Goal: Task Accomplishment & Management: Complete application form

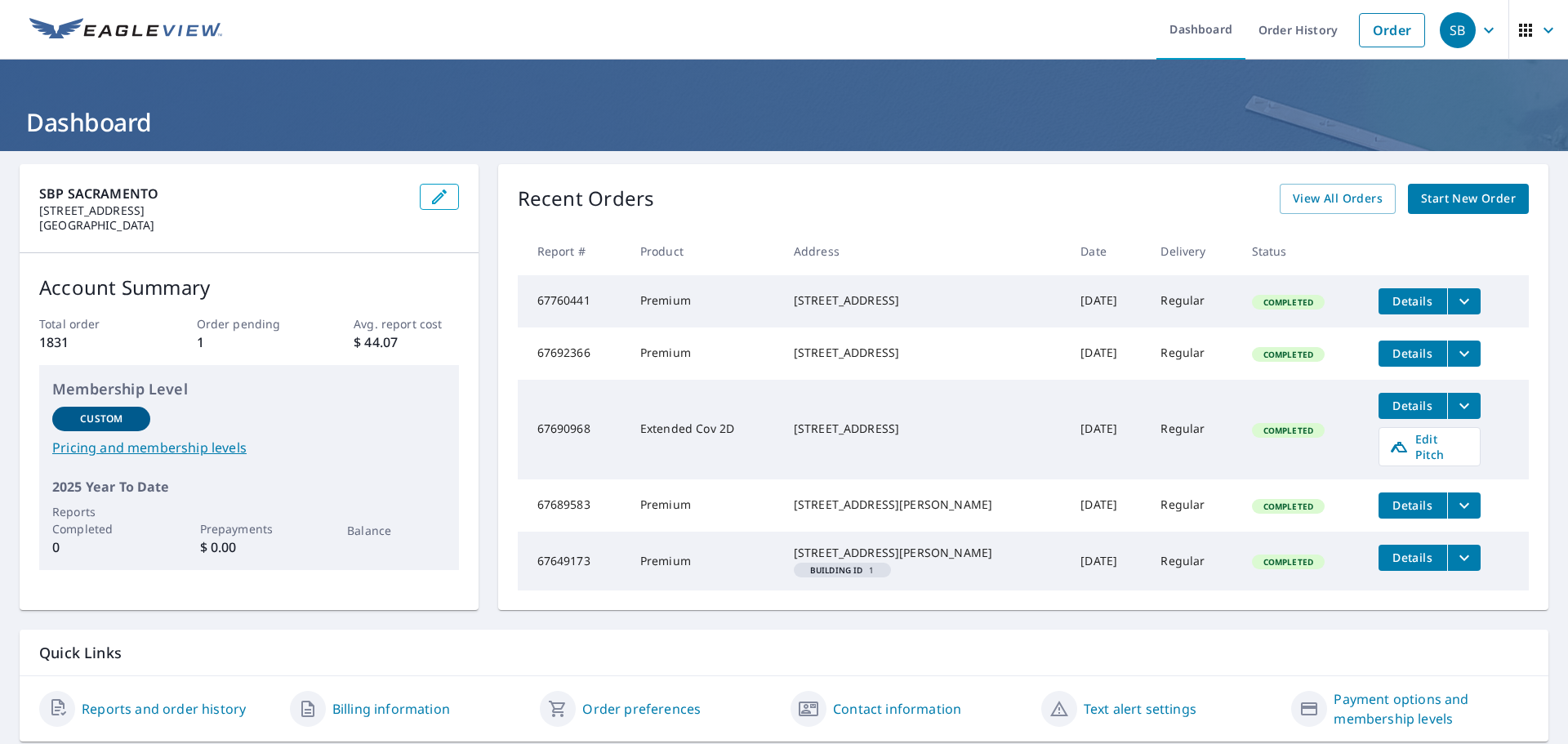
click at [1476, 204] on span "Start New Order" at bounding box center [1469, 199] width 95 height 20
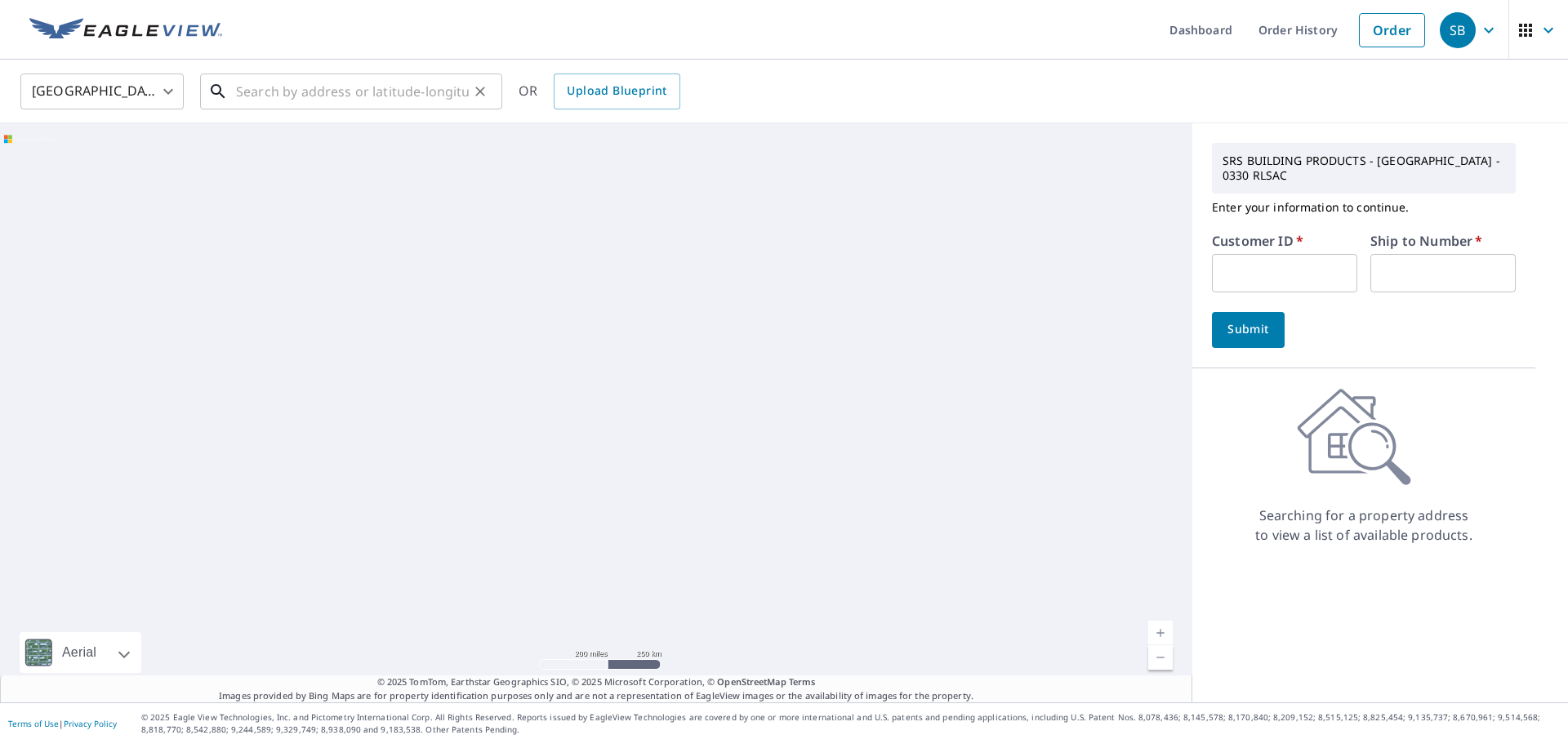
click at [272, 91] on input "text" at bounding box center [352, 91] width 232 height 46
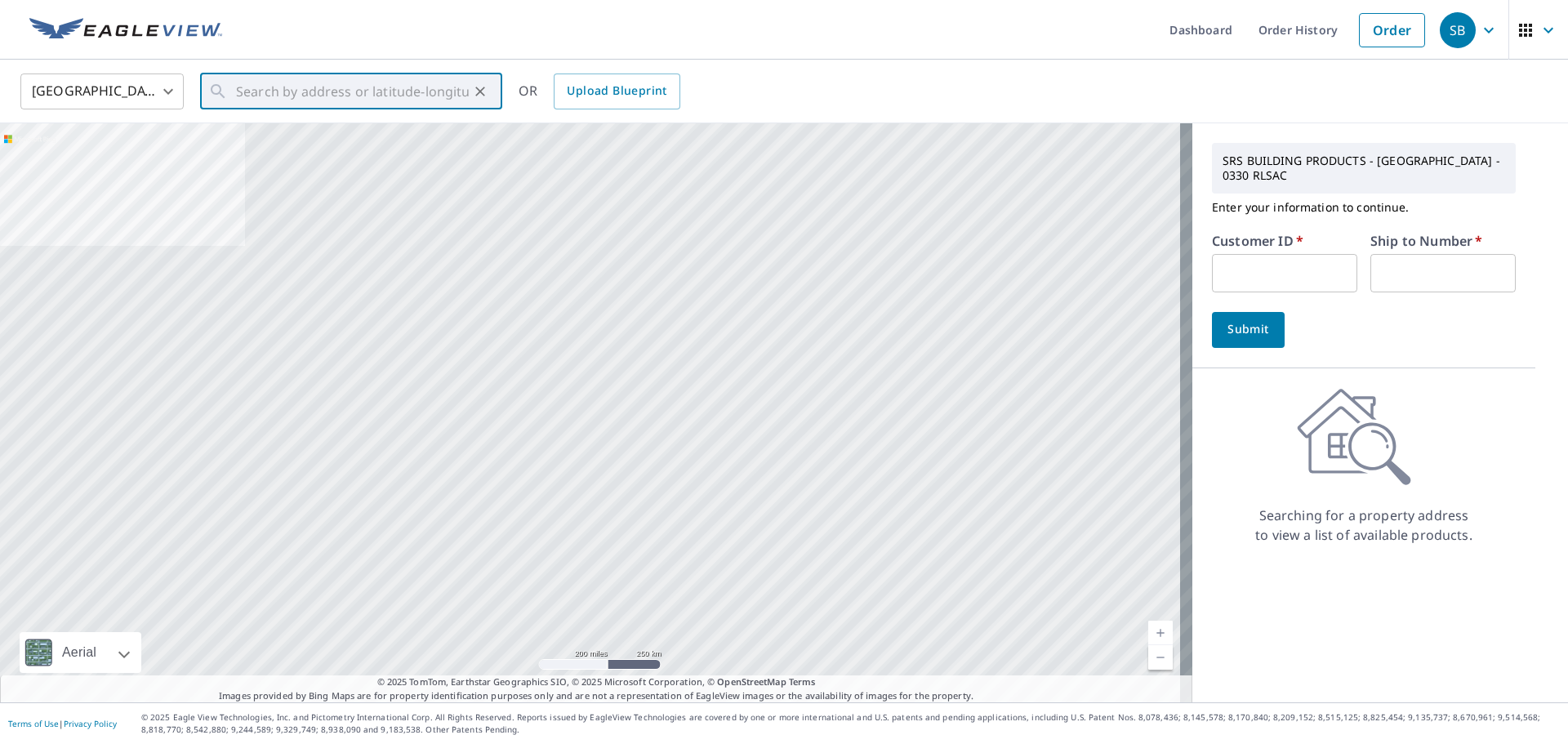
click at [1235, 280] on input "text" at bounding box center [1285, 273] width 146 height 38
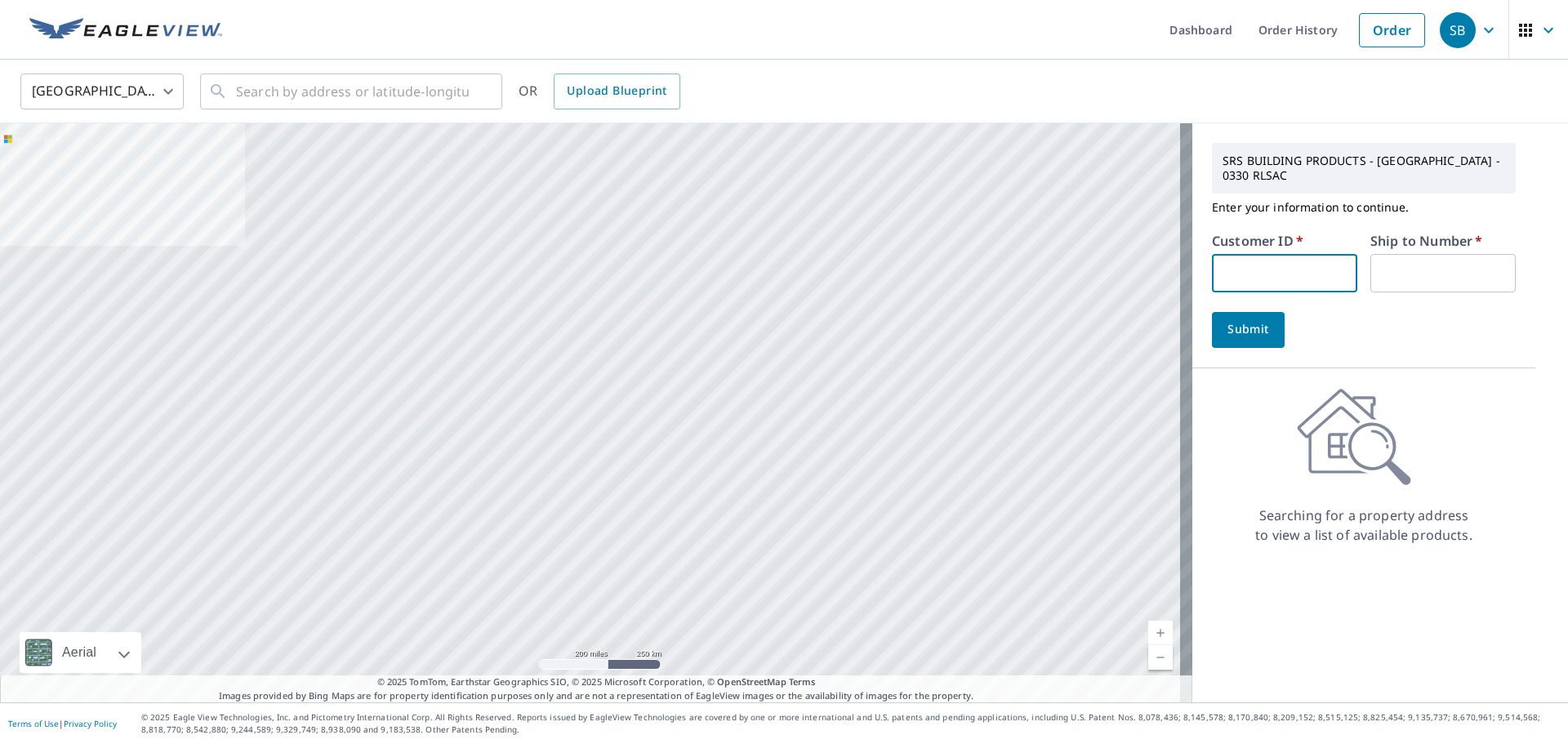
type input "NAT330"
click at [1425, 265] on input "text" at bounding box center [1443, 273] width 146 height 38
type input "1"
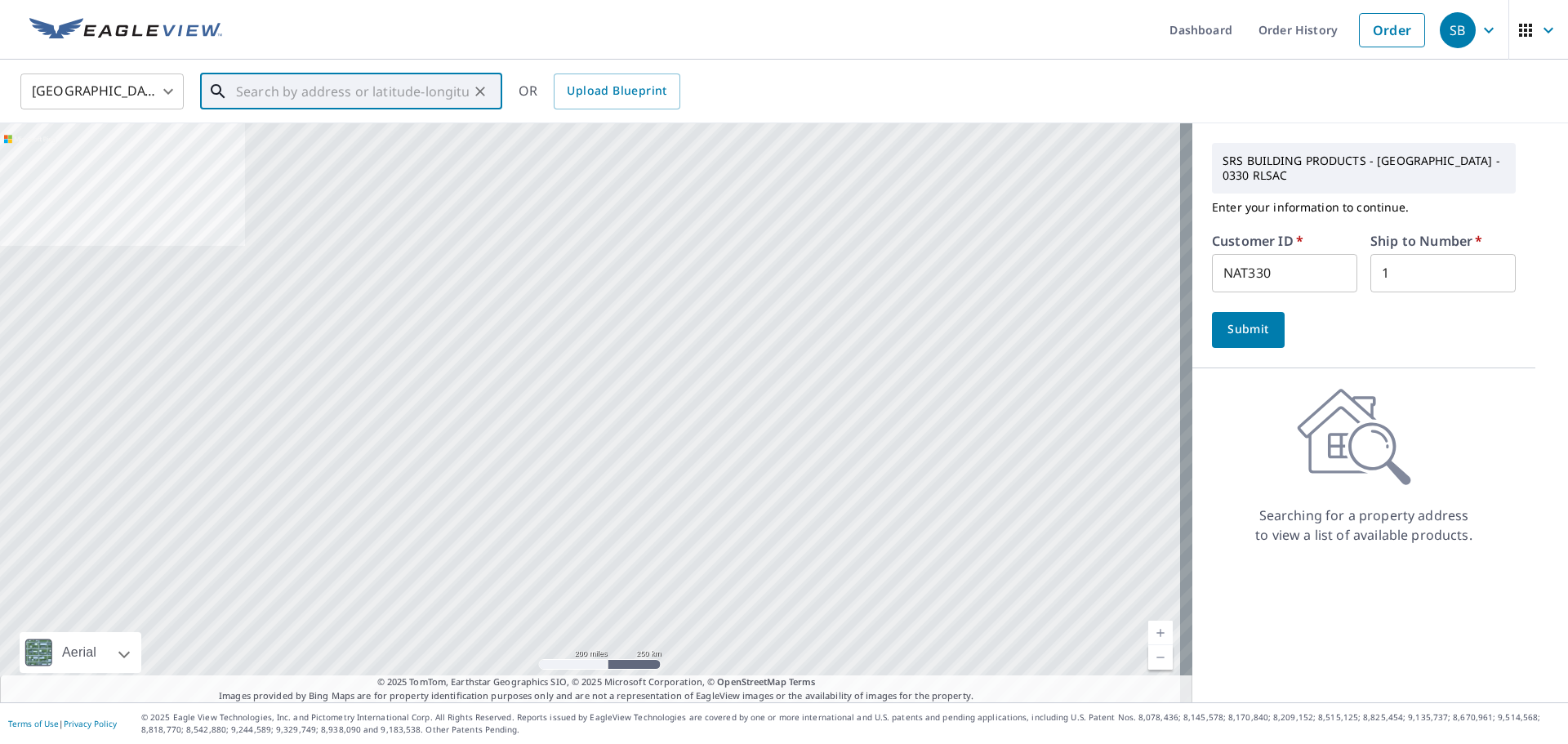
click at [327, 107] on input "text" at bounding box center [352, 91] width 232 height 46
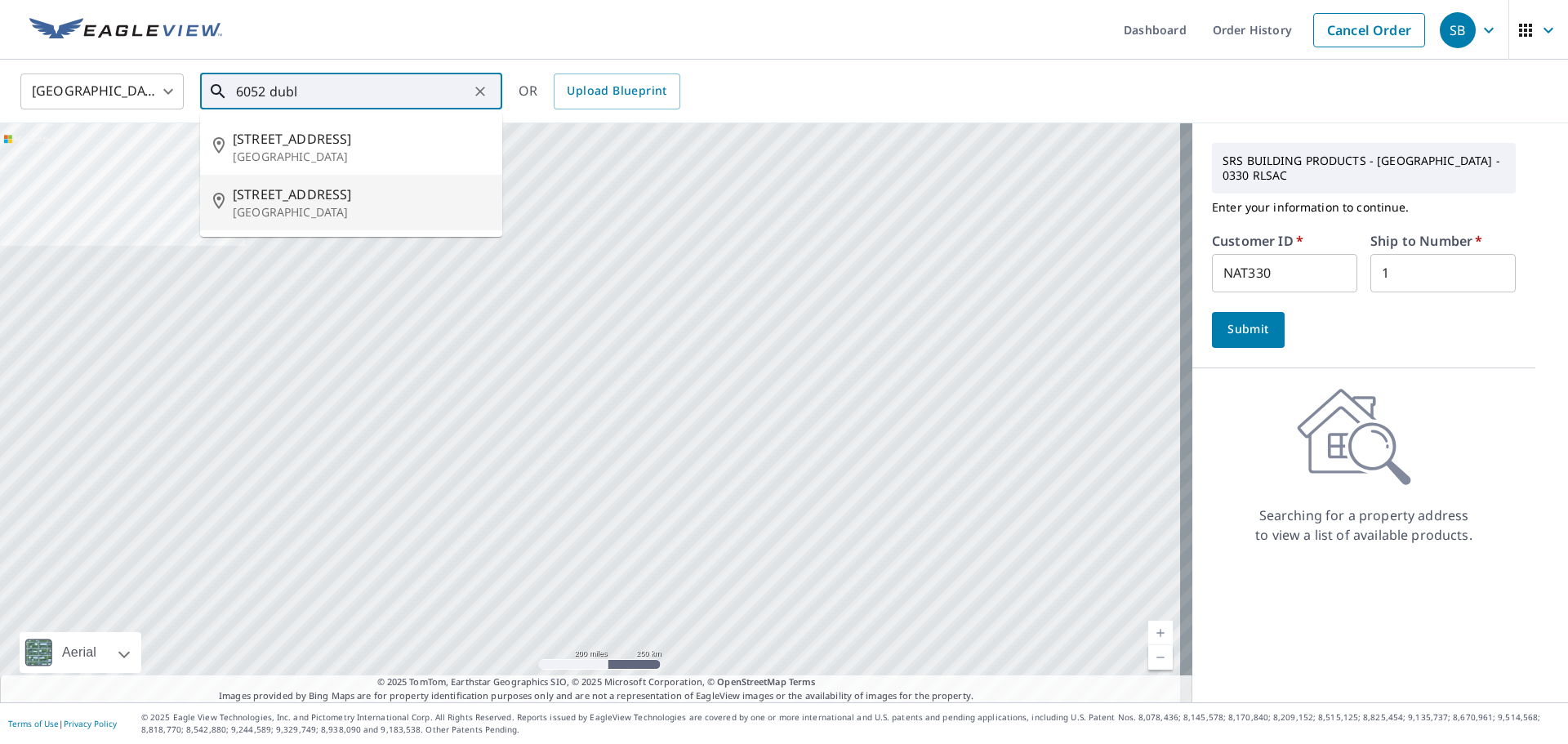
click at [296, 201] on span "[STREET_ADDRESS]" at bounding box center [360, 195] width 256 height 20
type input "[STREET_ADDRESS]"
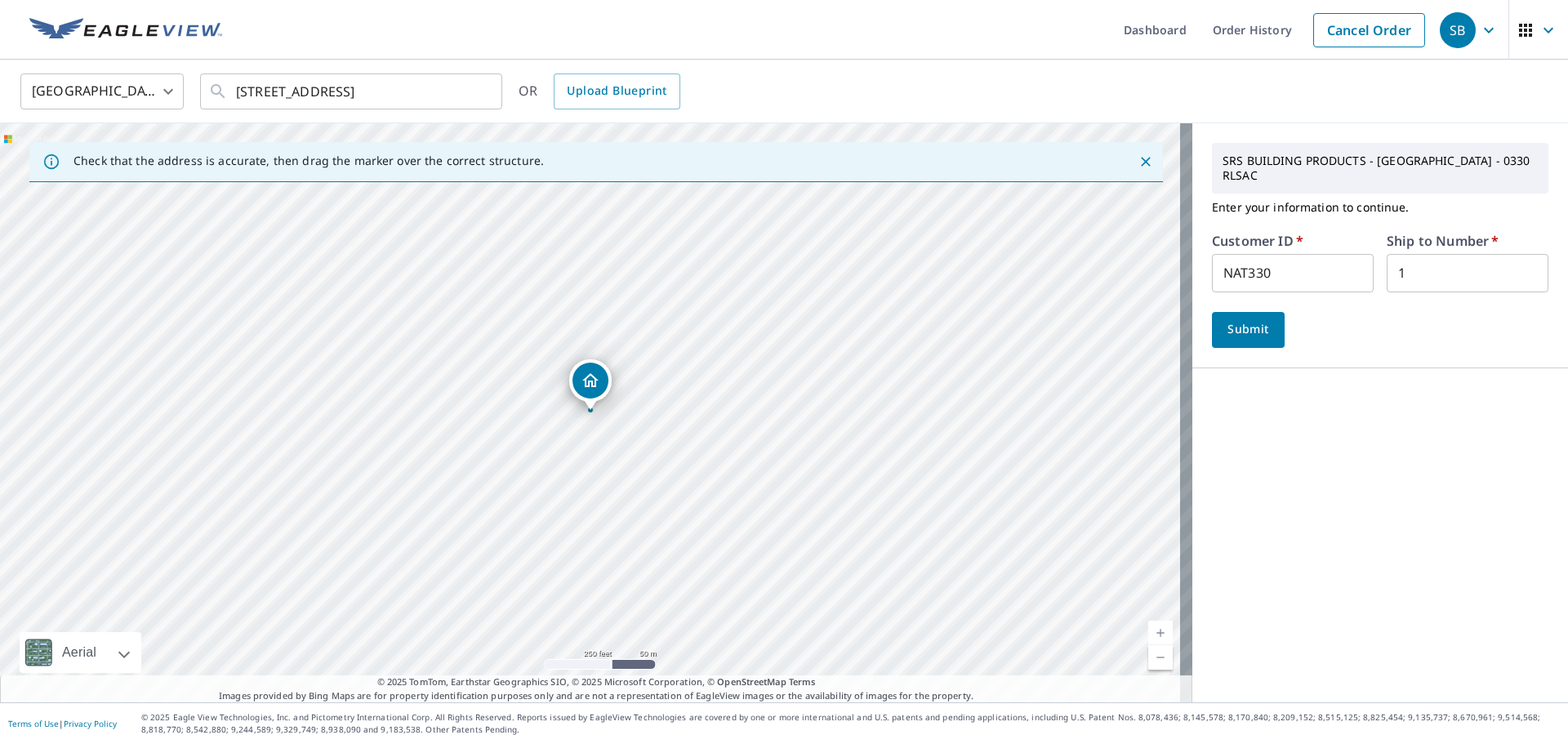
click at [1225, 319] on span "Submit" at bounding box center [1248, 329] width 46 height 20
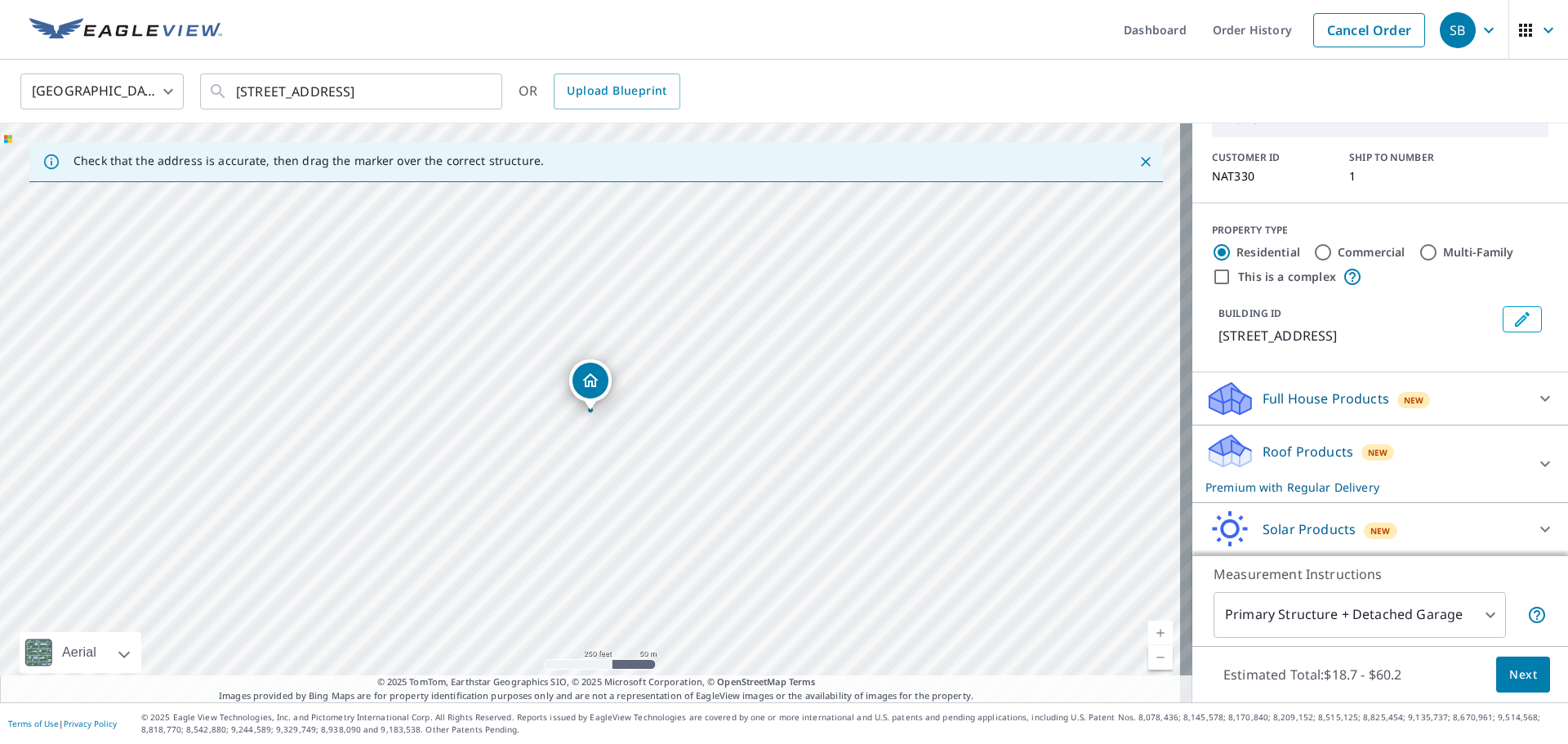
scroll to position [161, 0]
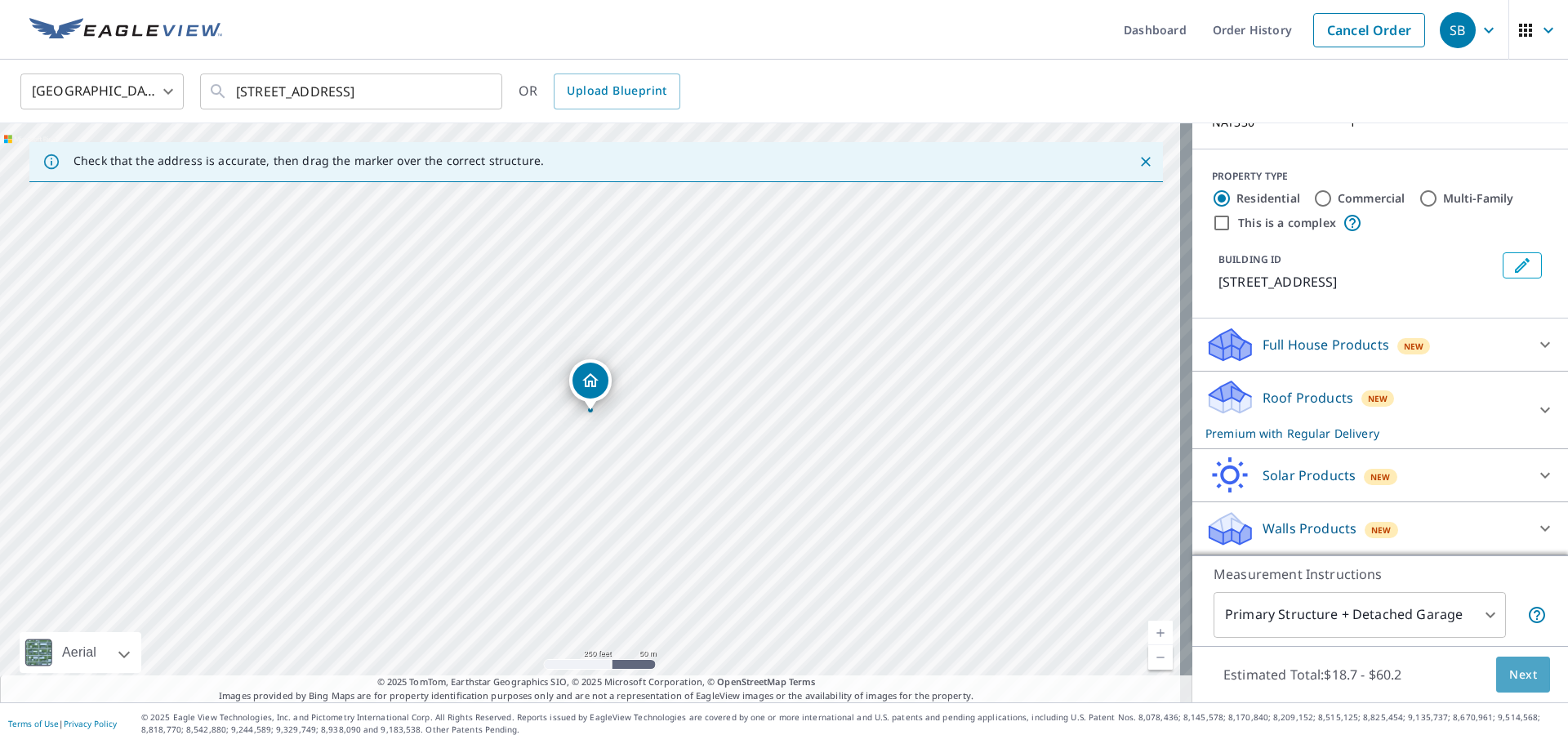
click at [1510, 680] on span "Next" at bounding box center [1523, 675] width 27 height 20
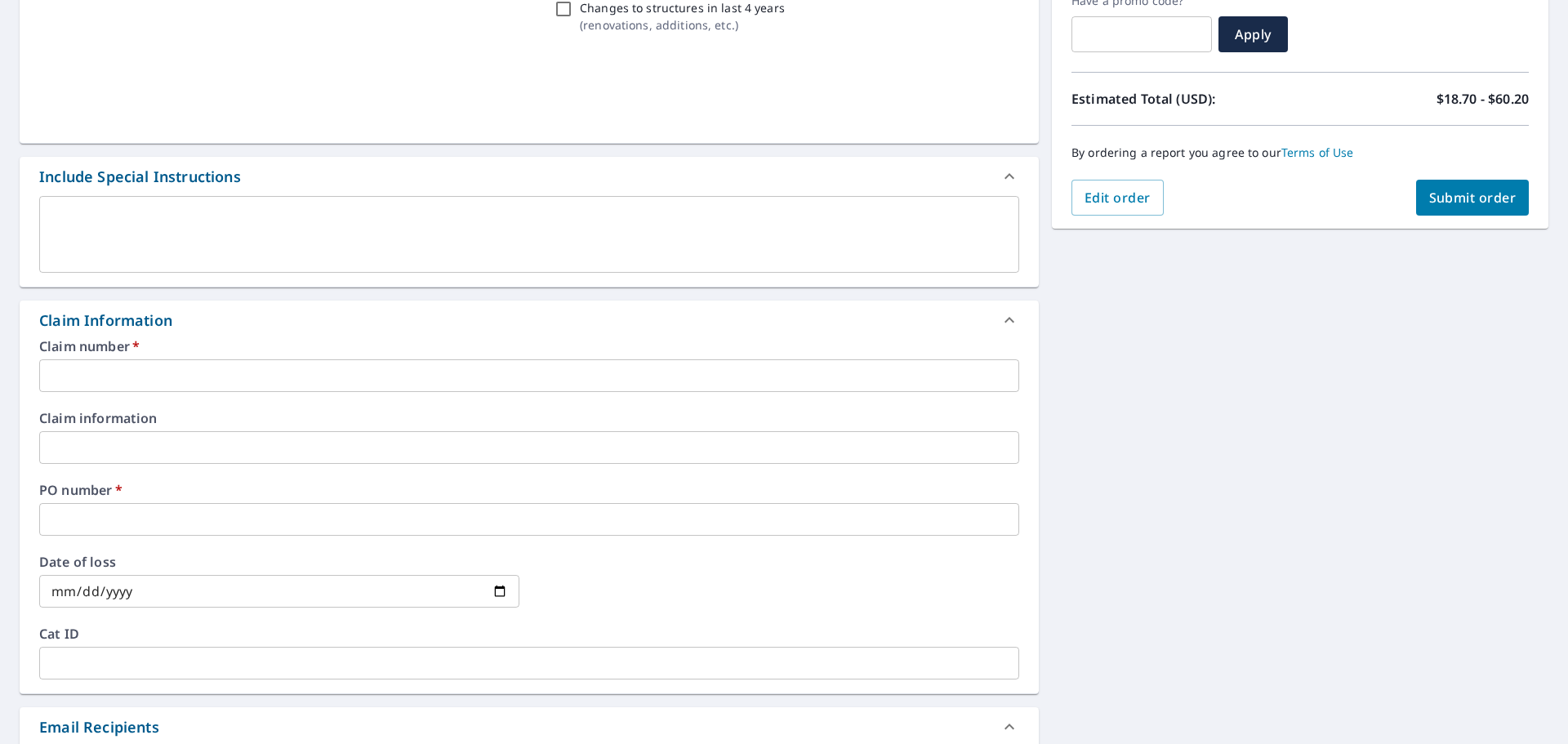
scroll to position [327, 0]
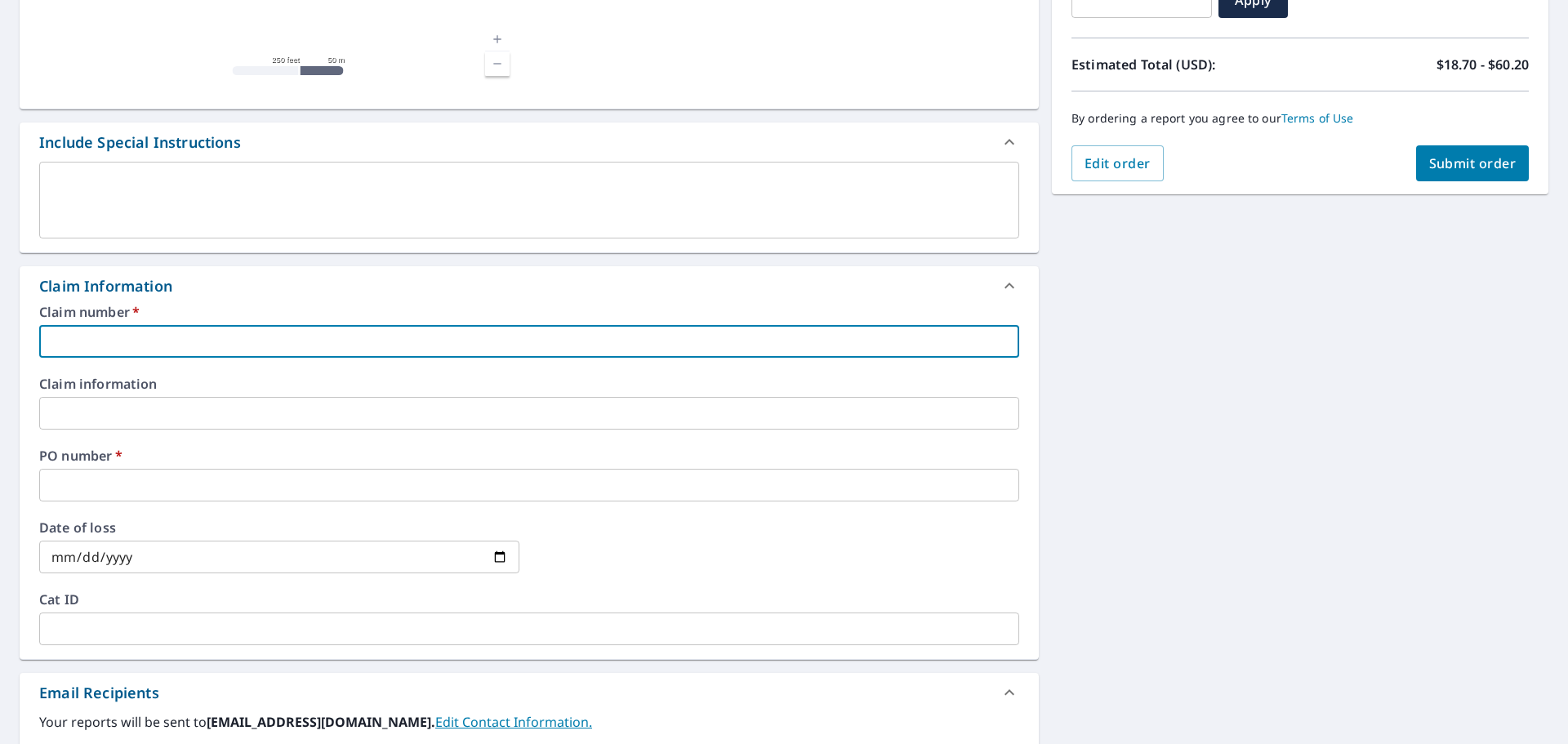
drag, startPoint x: 106, startPoint y: 339, endPoint x: 103, endPoint y: 351, distance: 12.4
click at [106, 339] on input "text" at bounding box center [529, 341] width 980 height 33
type input "nat330"
checkbox input "true"
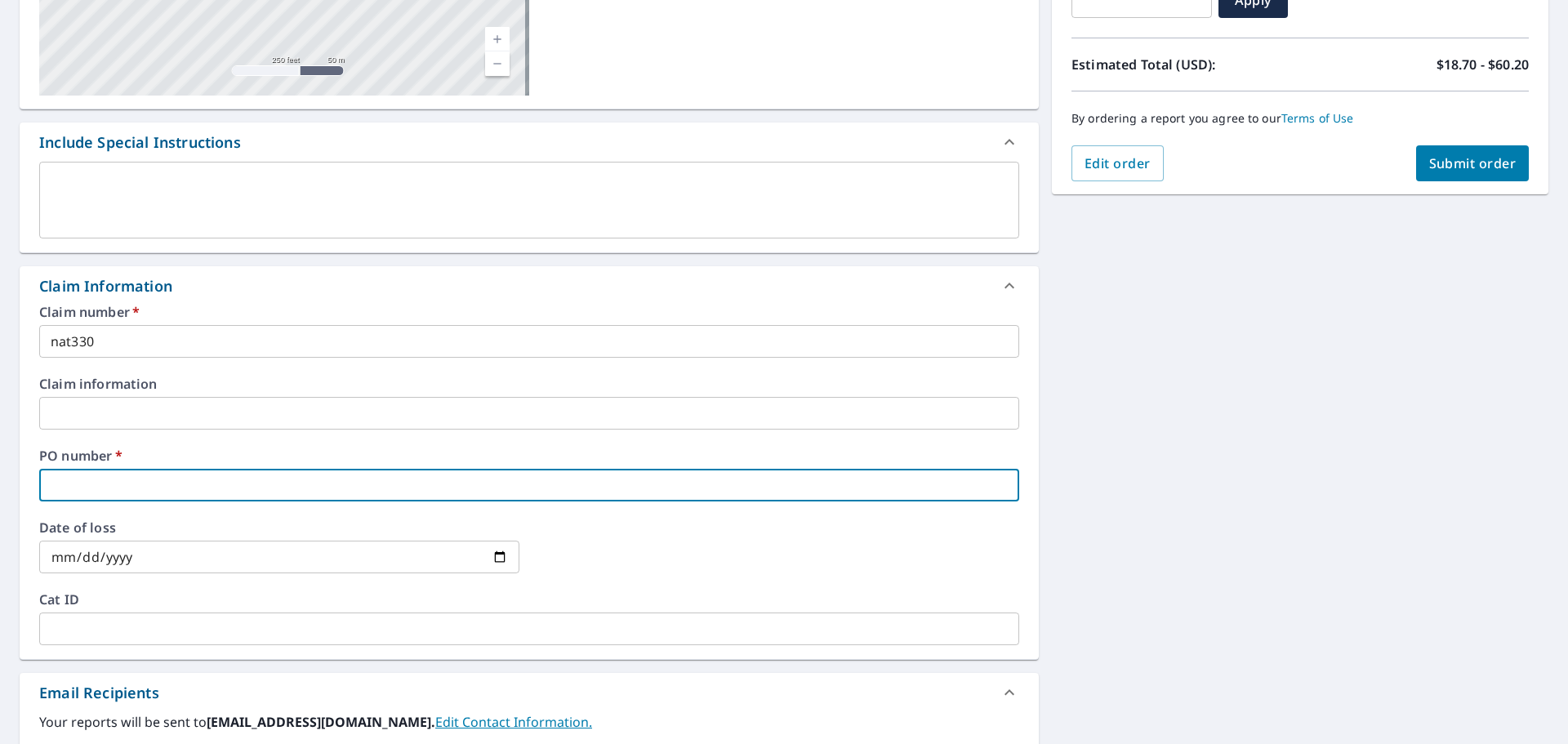
click at [108, 485] on input "text" at bounding box center [529, 485] width 980 height 33
type input "nat330"
checkbox input "true"
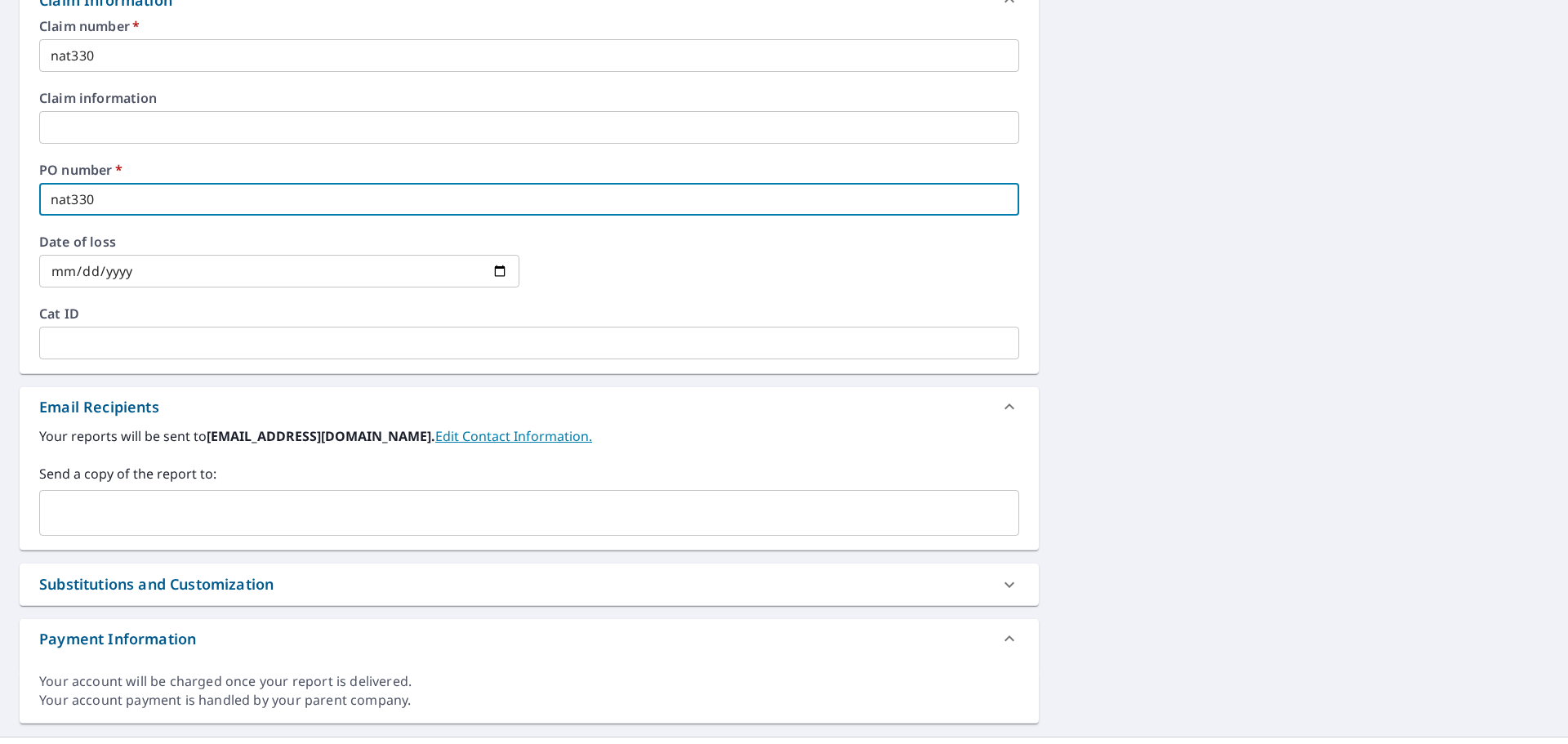
scroll to position [647, 0]
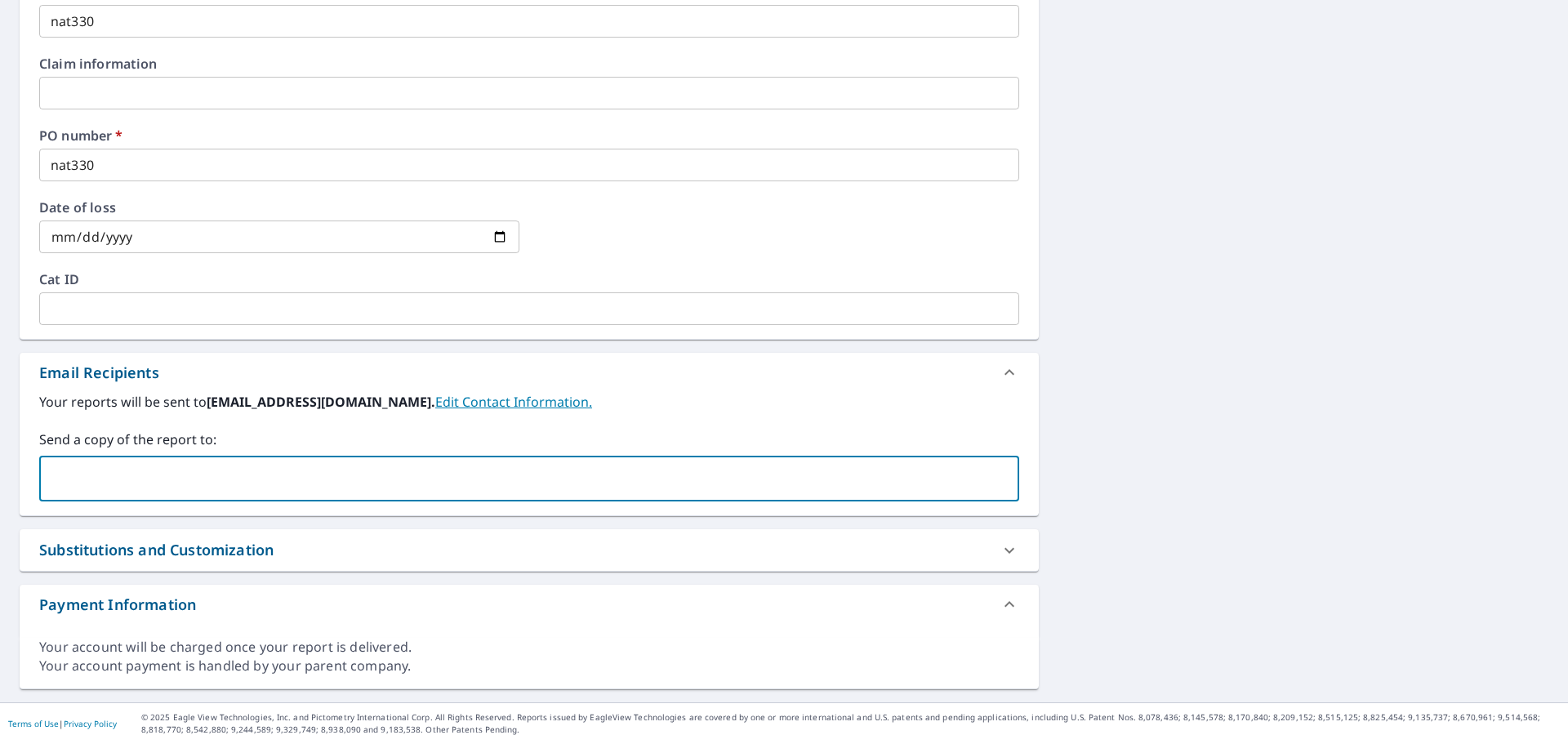
click at [105, 474] on input "text" at bounding box center [517, 478] width 941 height 31
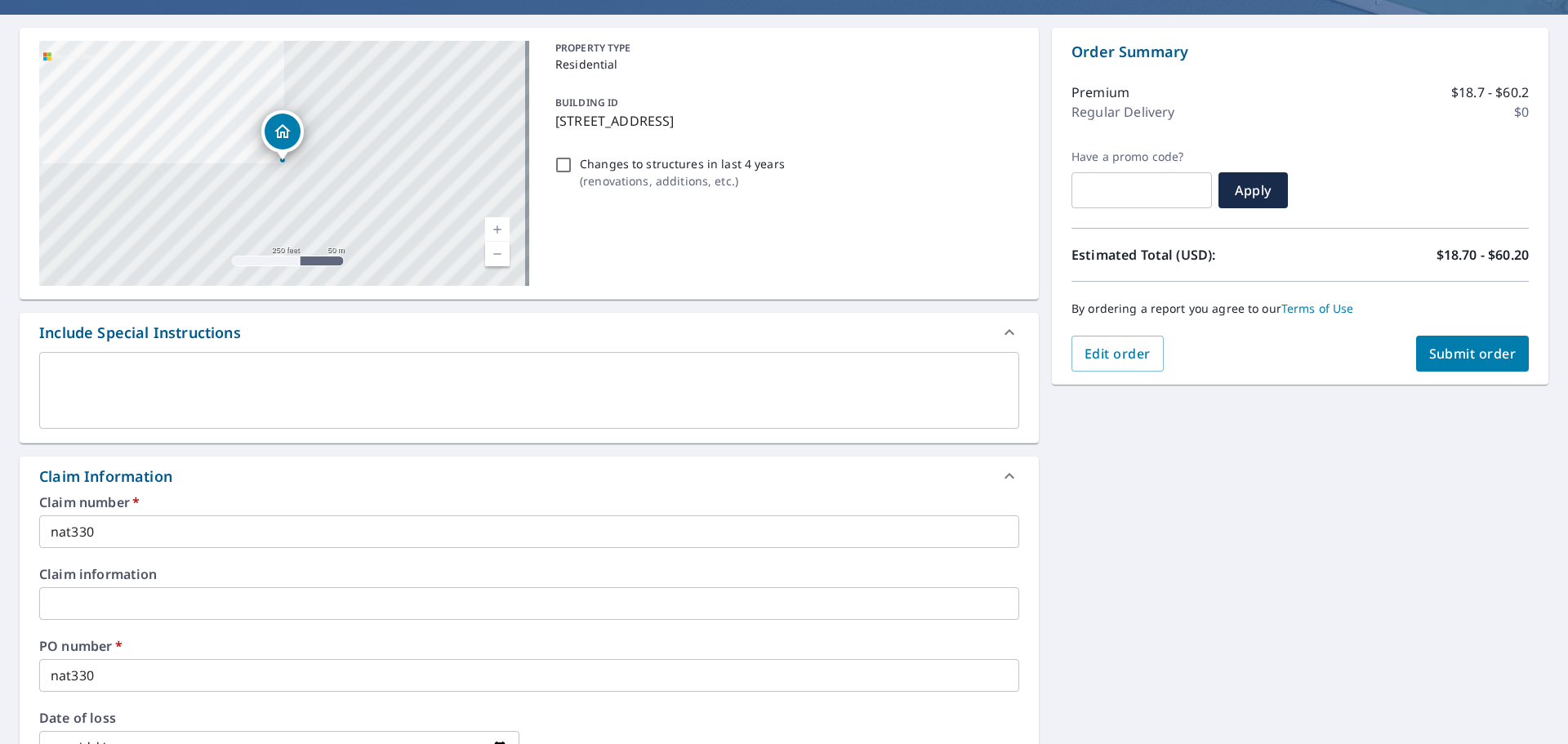
scroll to position [0, 0]
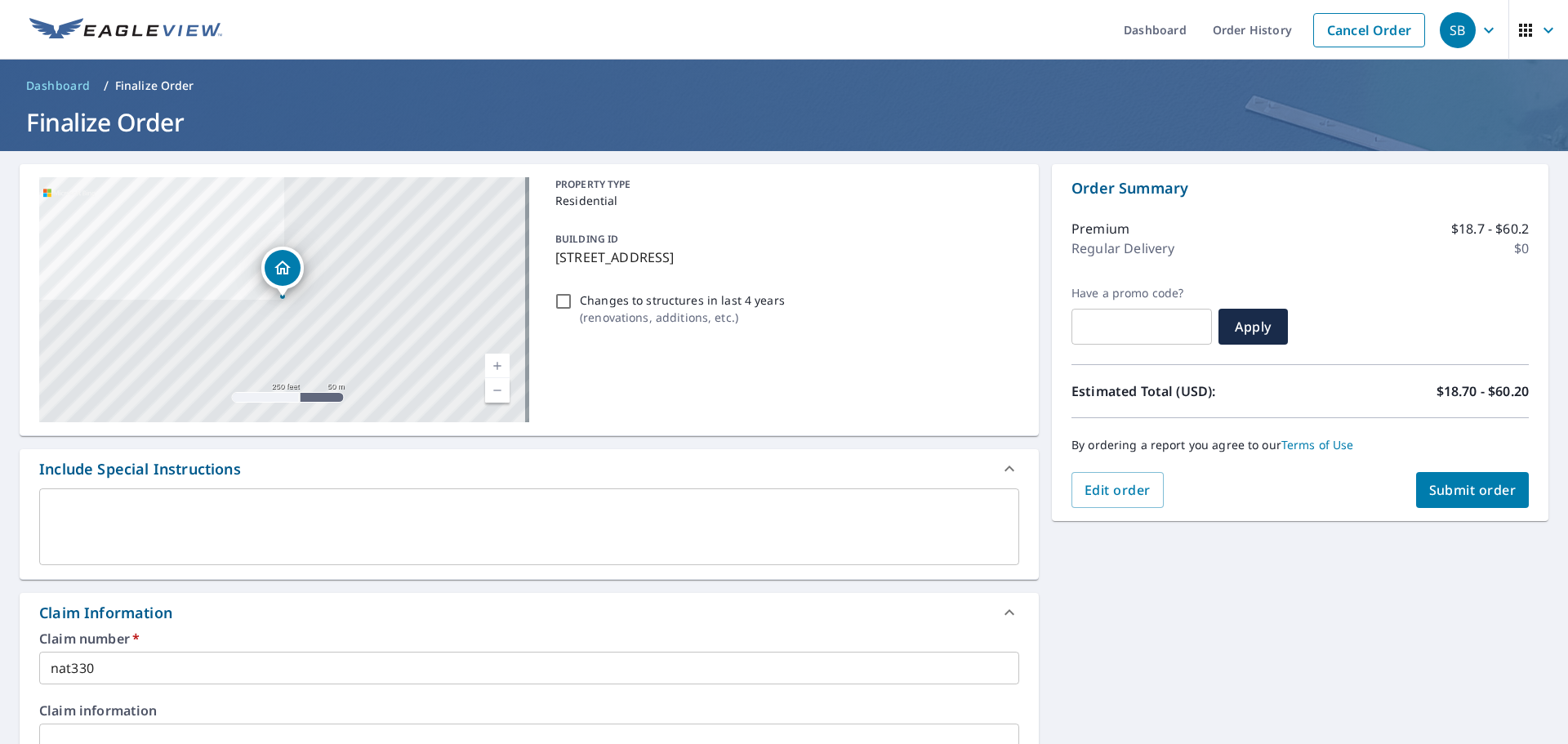
type input "[PERSON_NAME][EMAIL_ADDRESS][PERSON_NAME][DOMAIN_NAME]"
click at [1465, 494] on span "Submit order" at bounding box center [1473, 490] width 87 height 18
checkbox input "true"
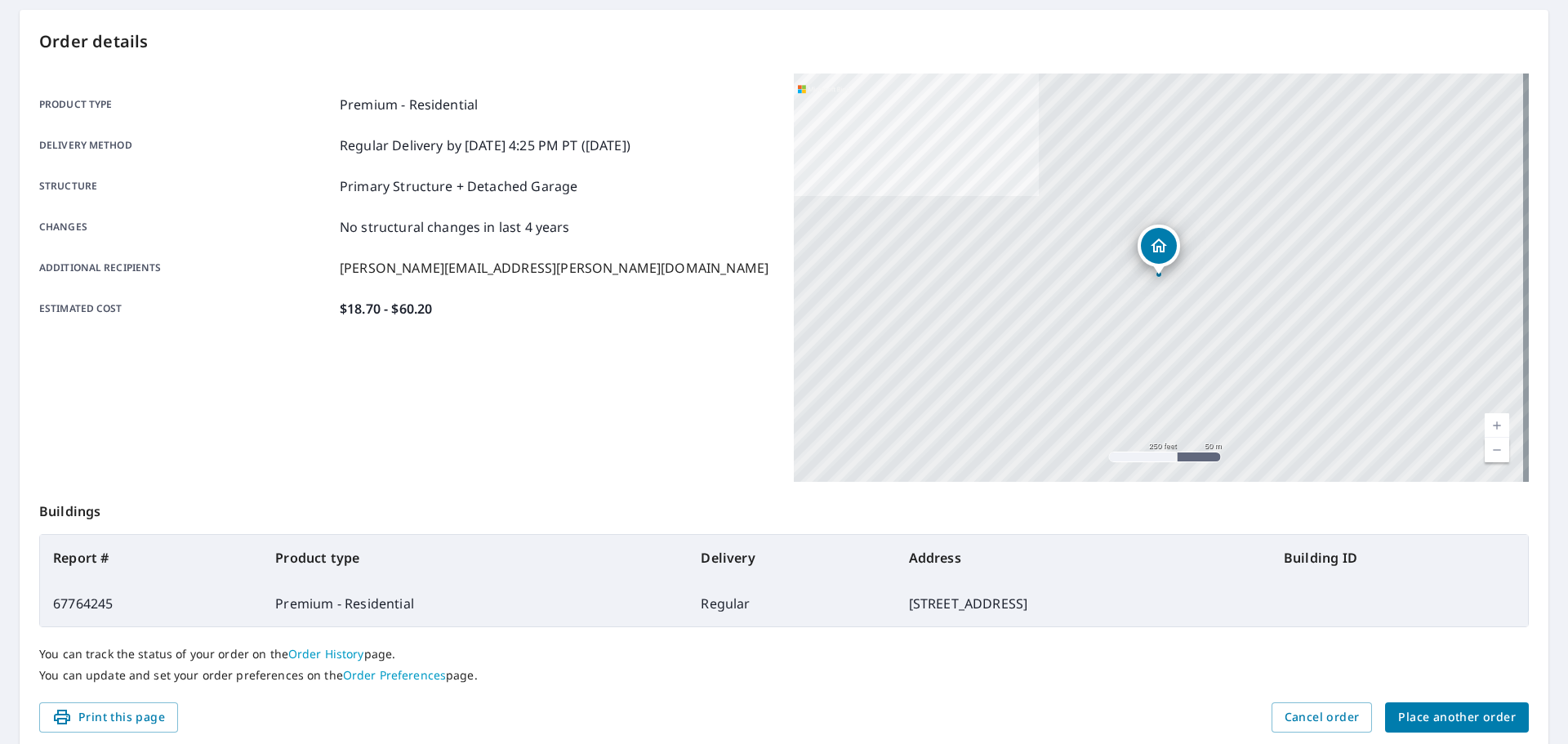
scroll to position [217, 0]
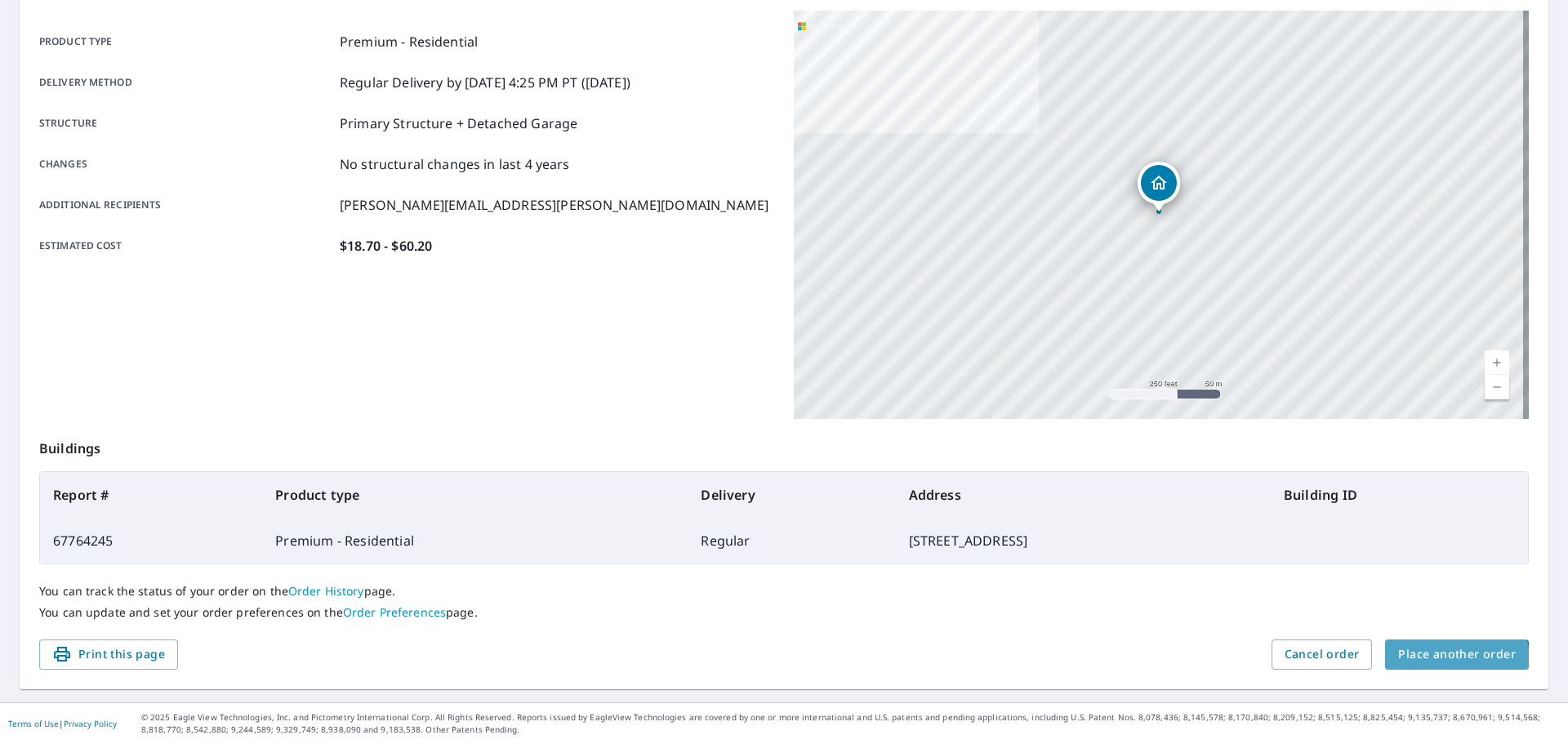
click at [1440, 660] on span "Place another order" at bounding box center [1457, 654] width 118 height 20
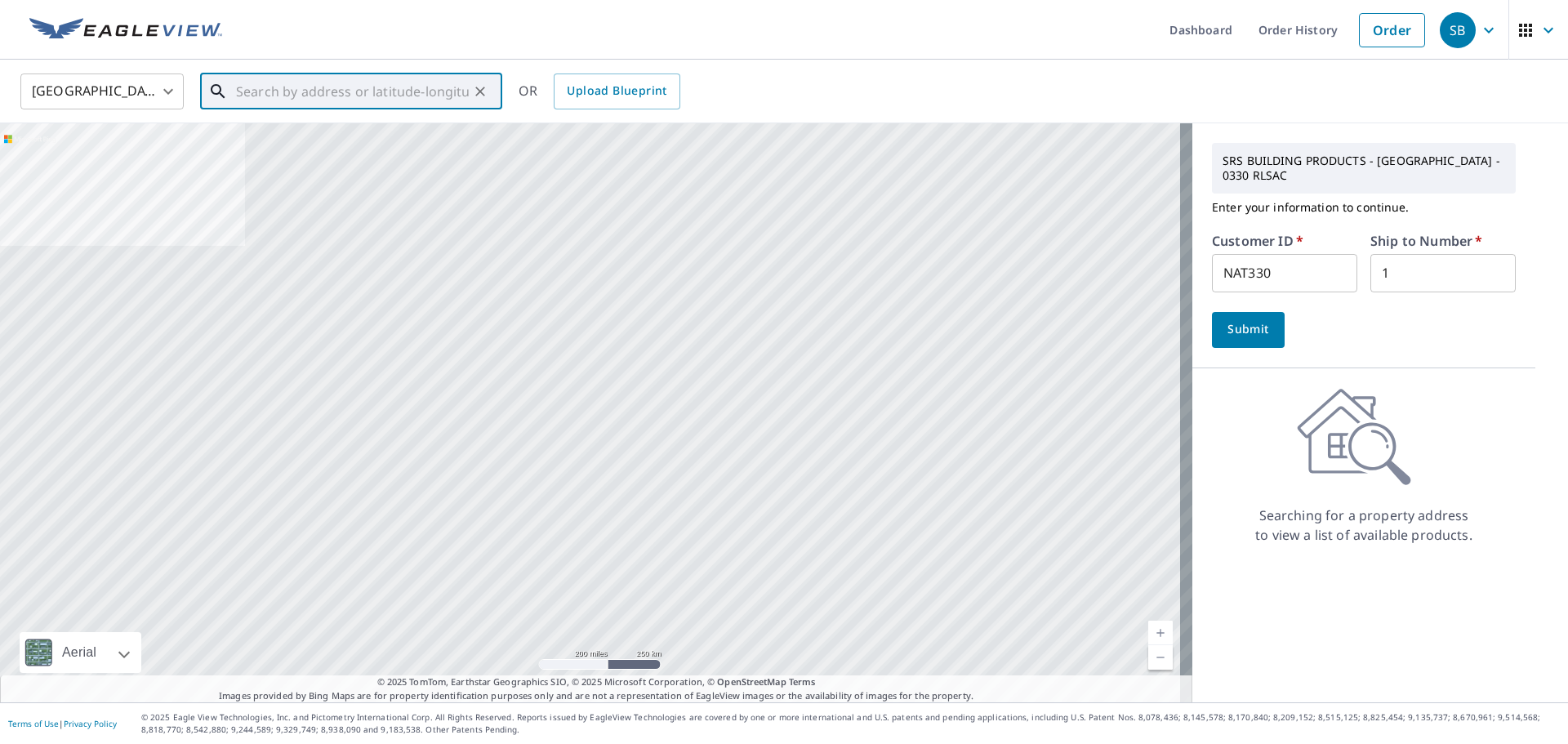
click at [303, 100] on input "text" at bounding box center [352, 91] width 232 height 46
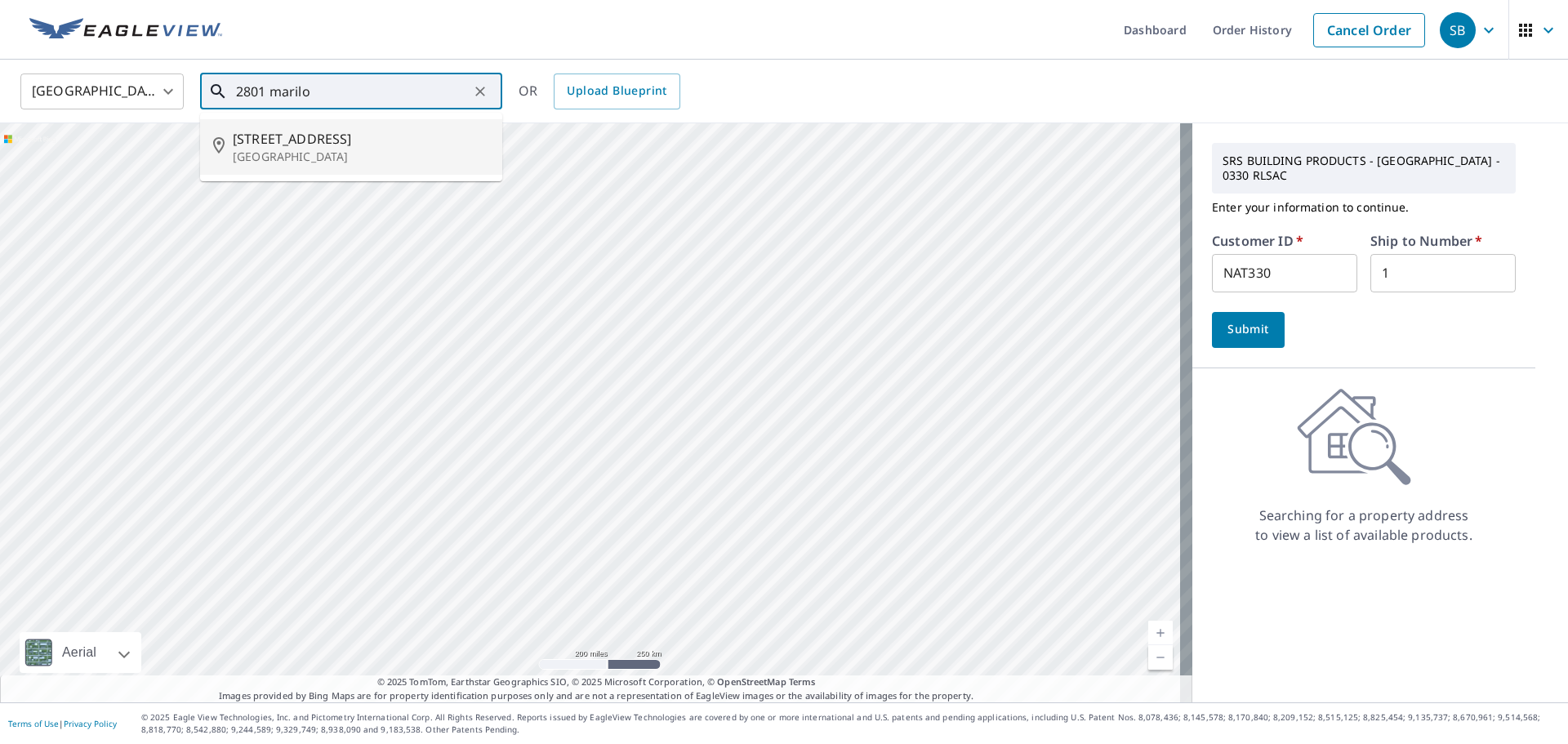
click at [308, 157] on p "[GEOGRAPHIC_DATA]" at bounding box center [360, 157] width 256 height 16
type input "[STREET_ADDRESS][PERSON_NAME]"
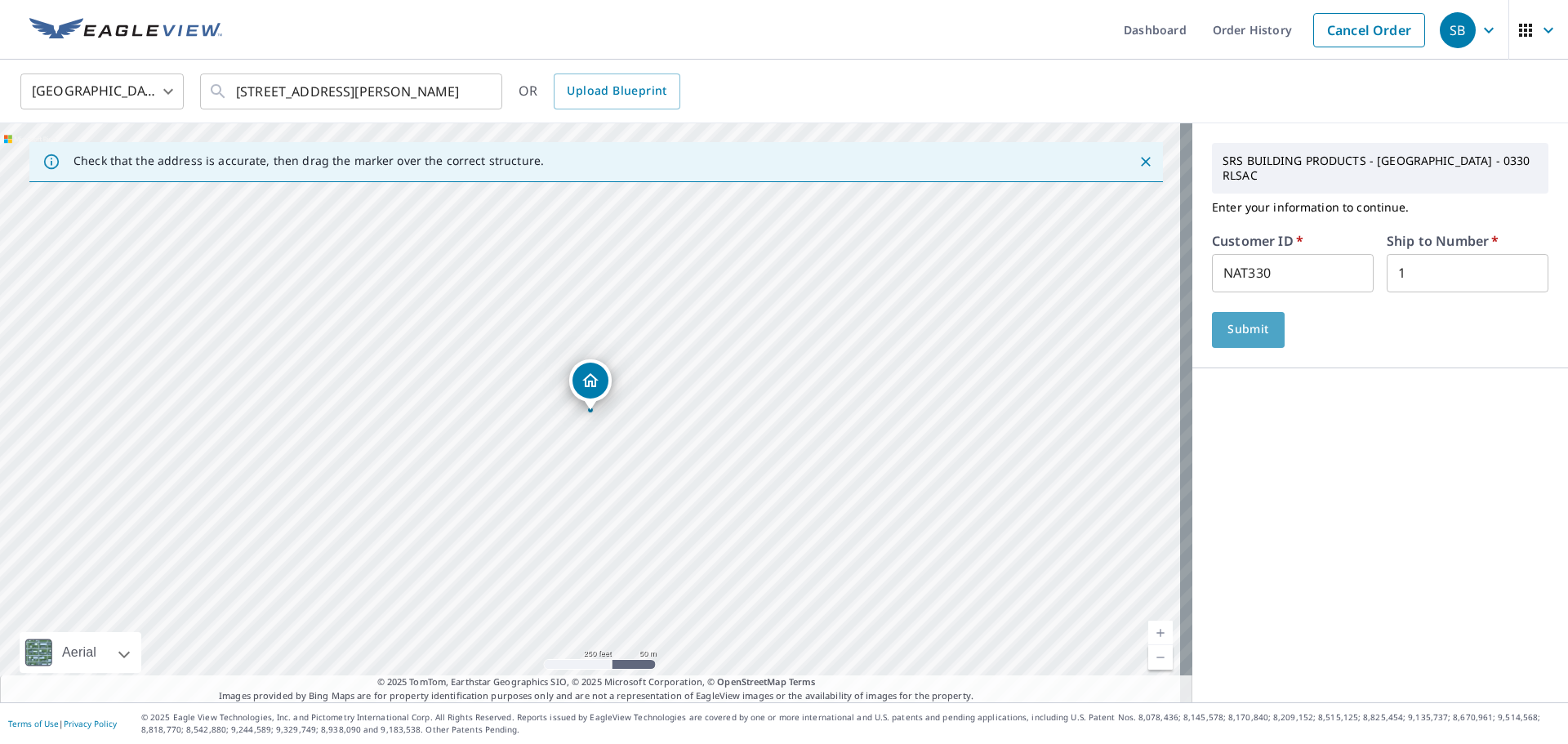
click at [1244, 320] on span "Submit" at bounding box center [1248, 329] width 46 height 20
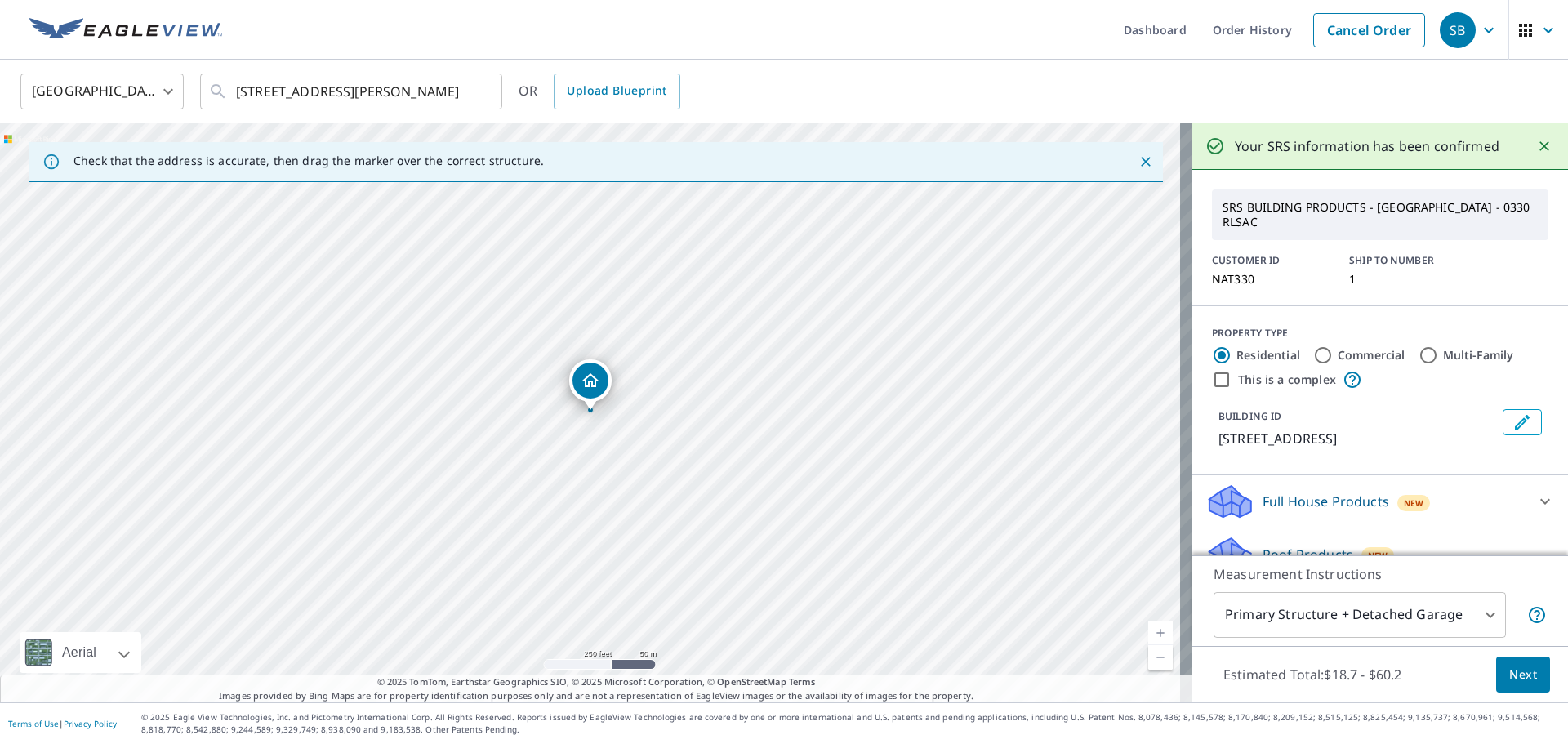
click at [1510, 675] on span "Next" at bounding box center [1523, 675] width 27 height 20
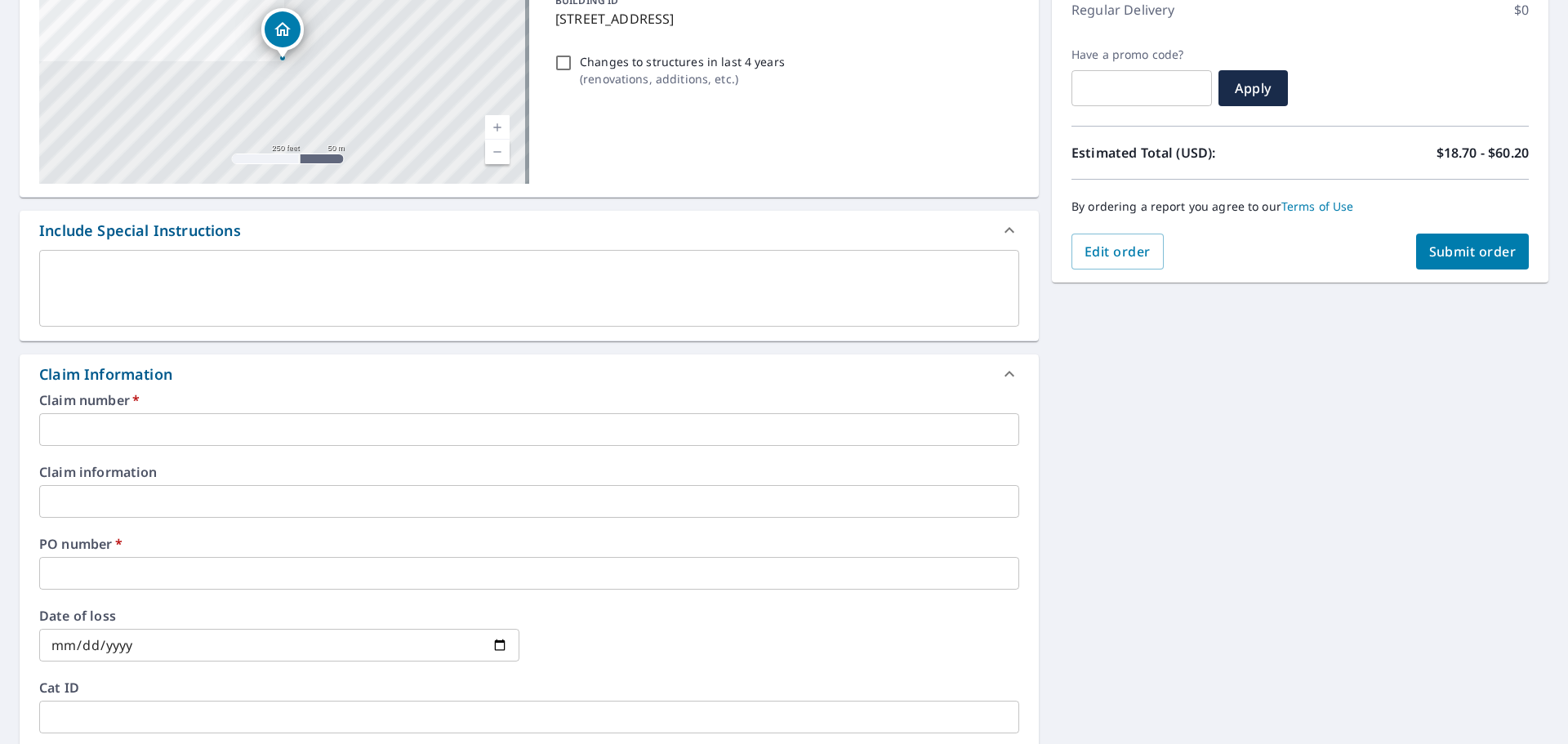
scroll to position [245, 0]
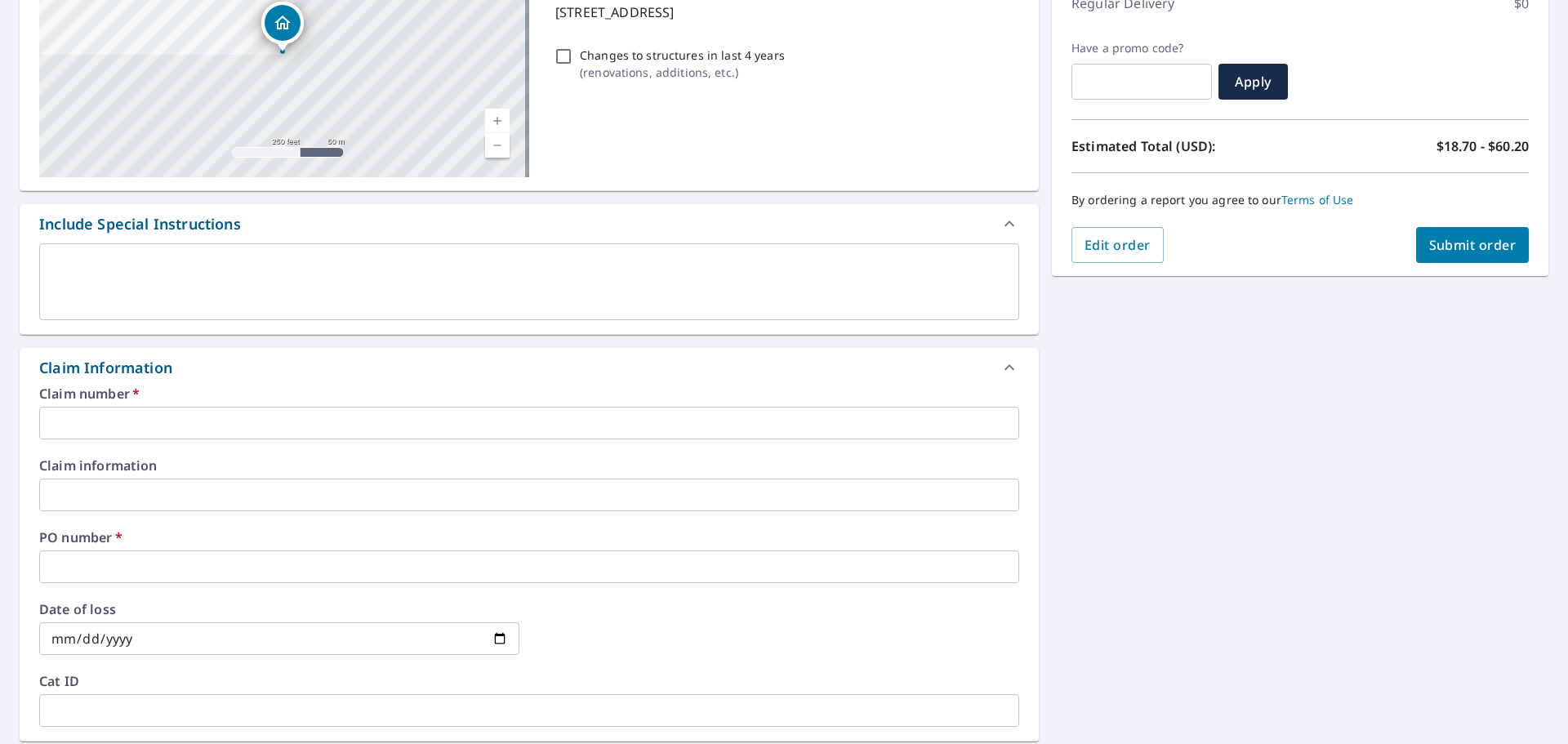
drag, startPoint x: 116, startPoint y: 416, endPoint x: 123, endPoint y: 438, distance: 23.1
click at [116, 417] on input "text" at bounding box center [529, 423] width 980 height 33
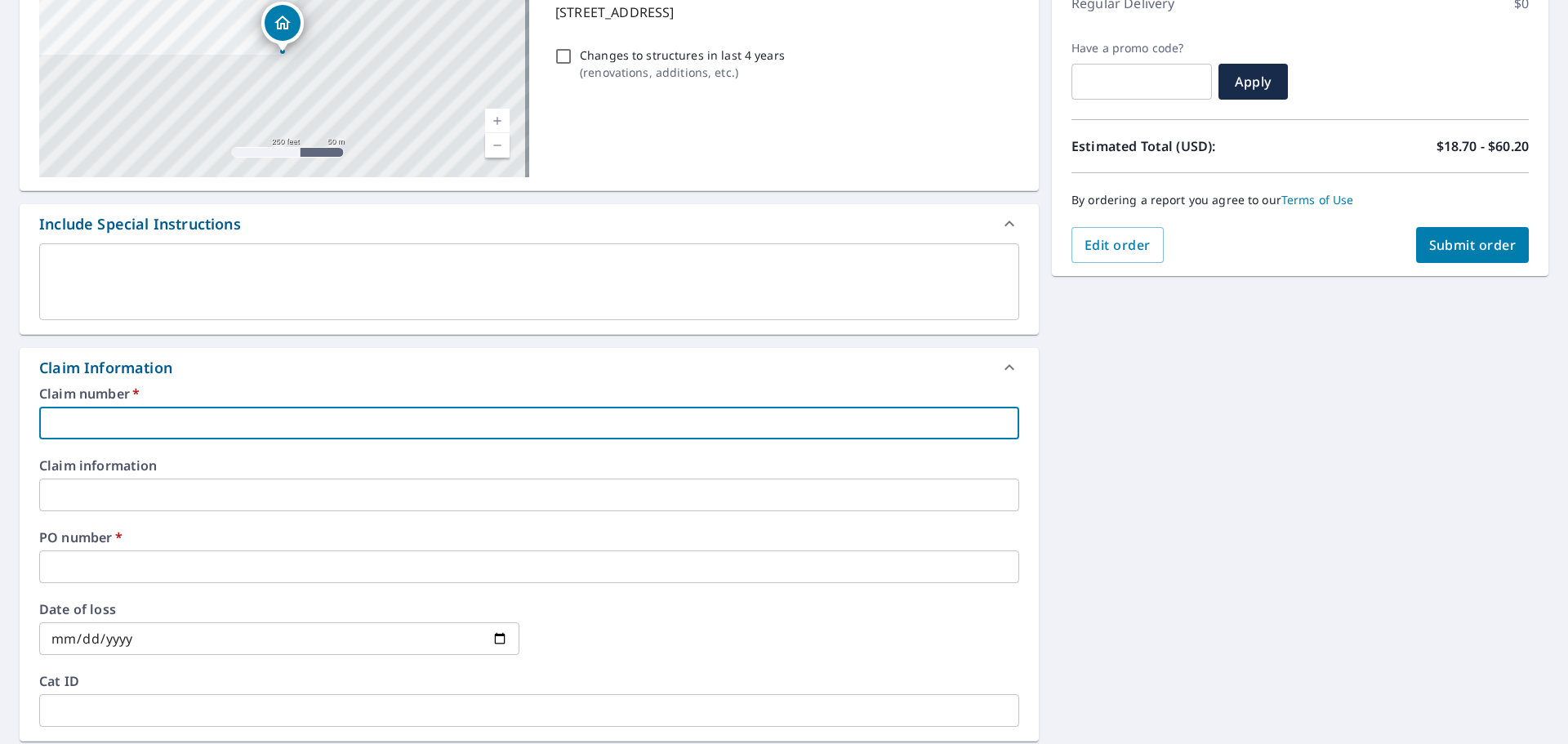
type input "nat330"
checkbox input "true"
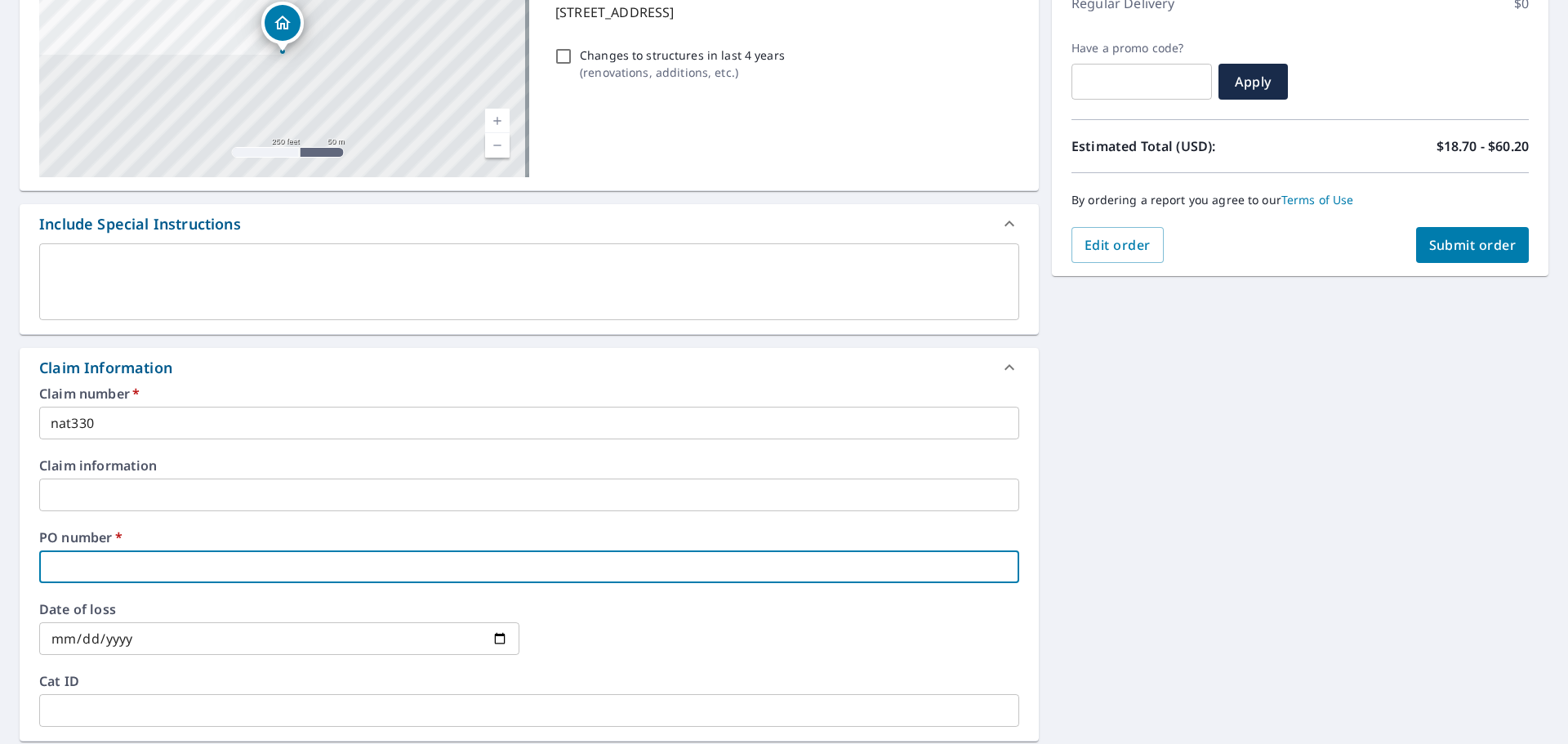
click at [149, 563] on input "text" at bounding box center [529, 566] width 980 height 33
type input "nat330"
checkbox input "true"
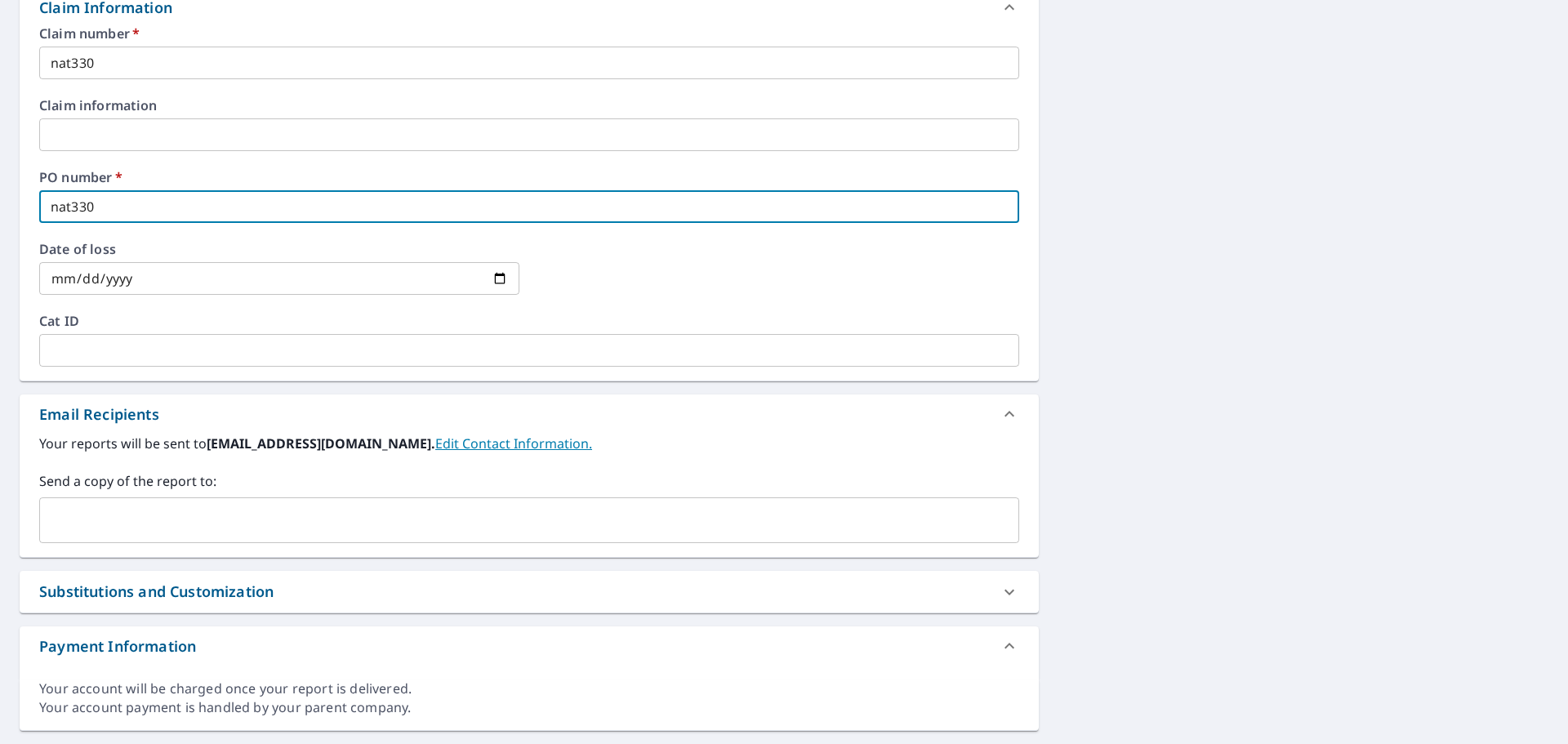
scroll to position [647, 0]
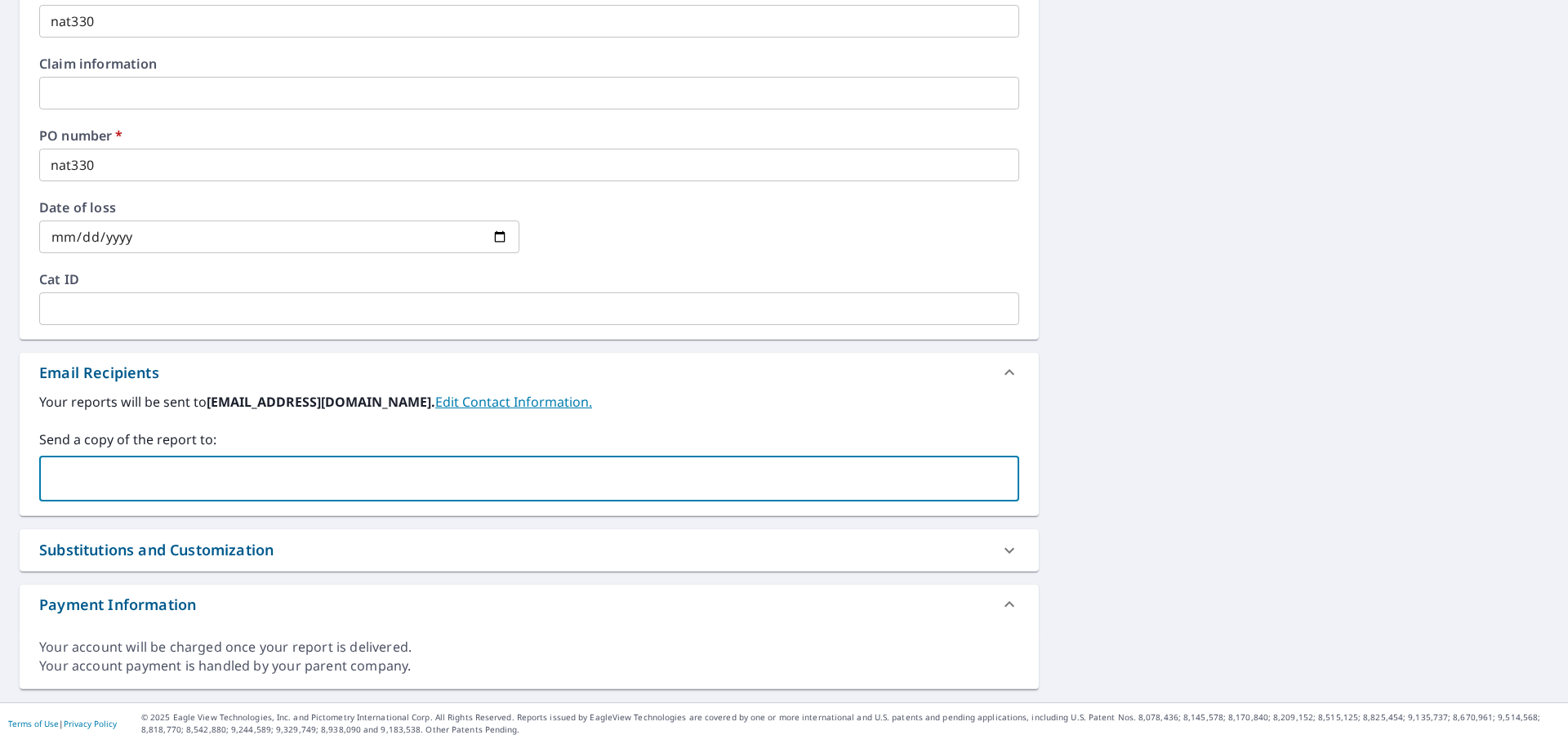
click at [128, 476] on input "text" at bounding box center [517, 478] width 941 height 31
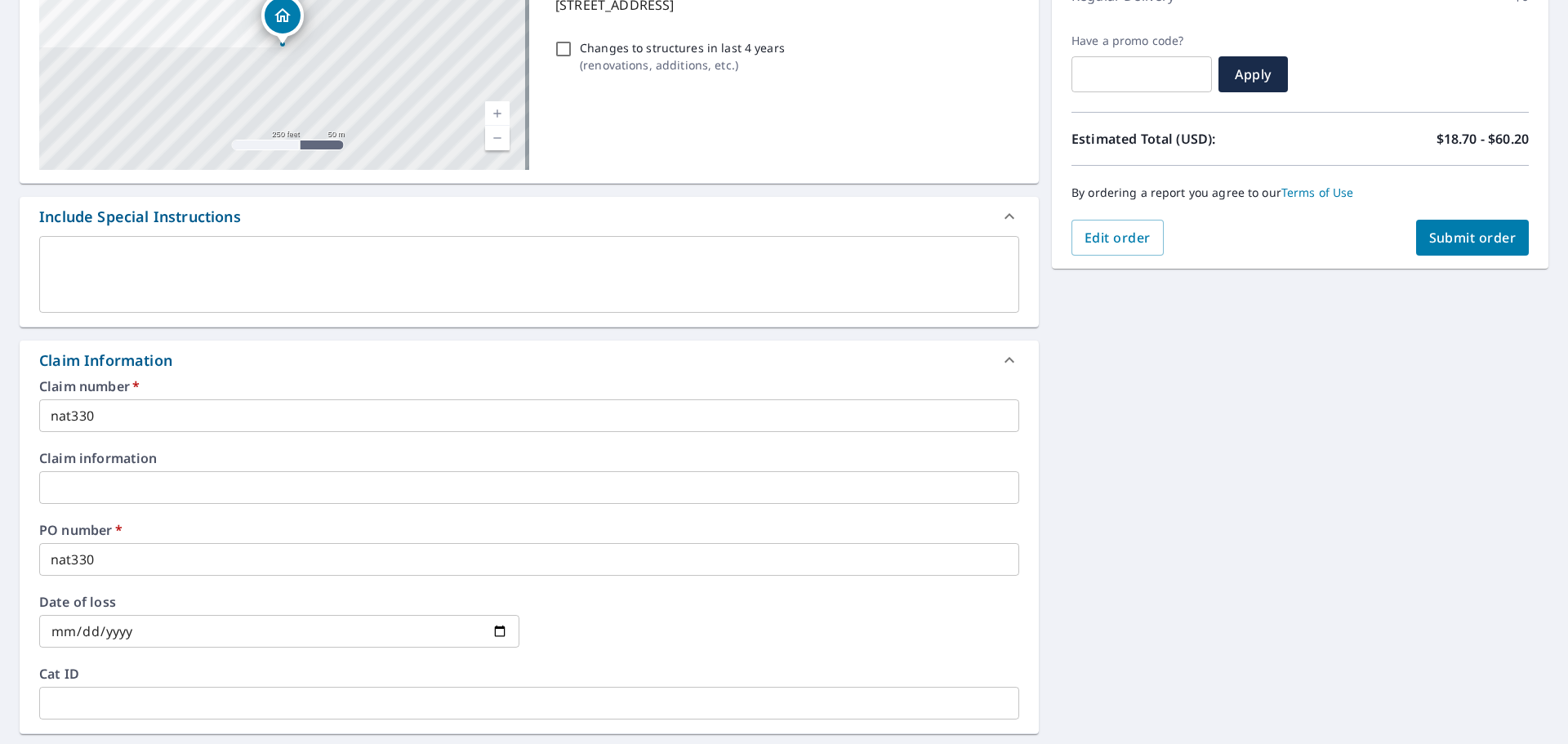
scroll to position [239, 0]
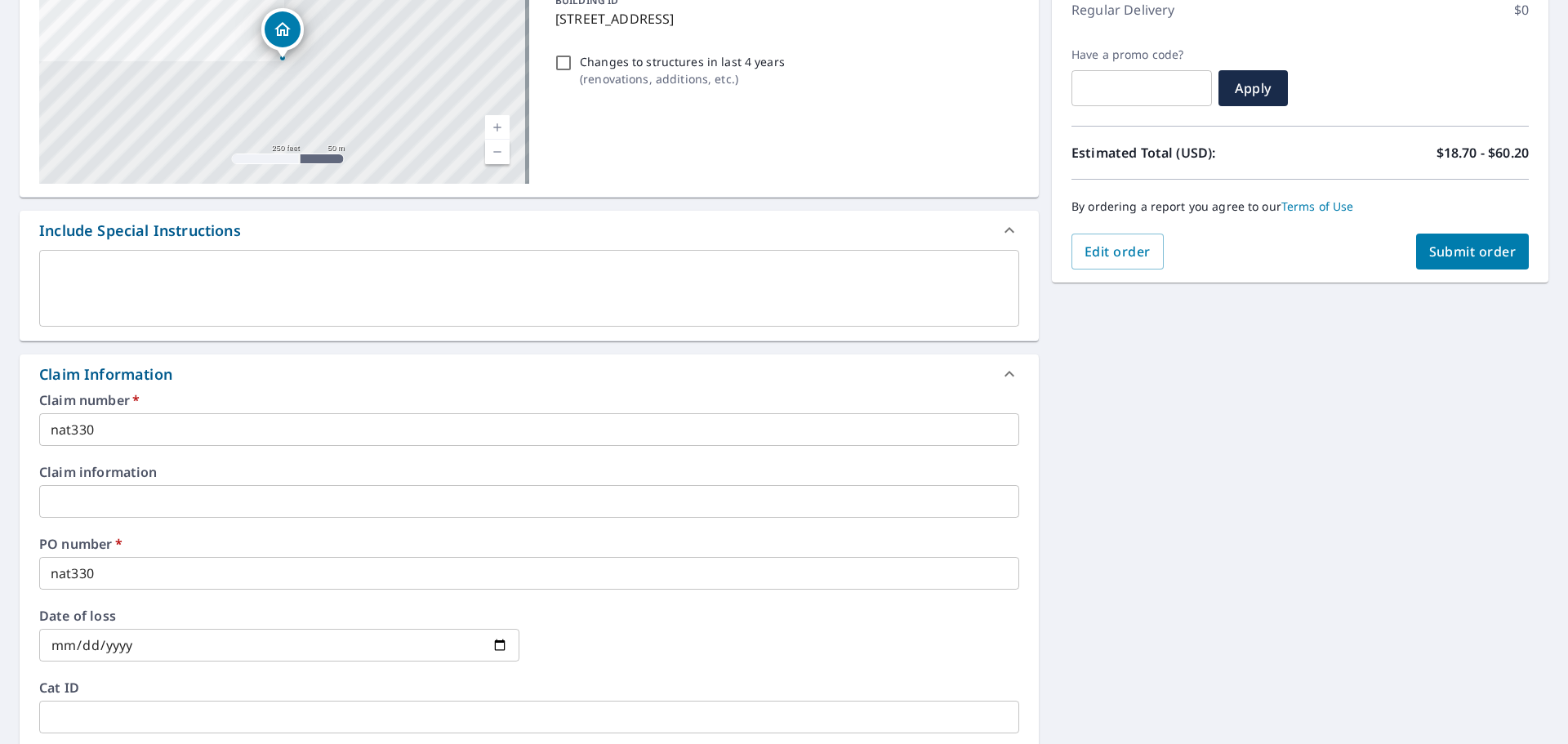
type input "[PERSON_NAME][EMAIL_ADDRESS][PERSON_NAME][DOMAIN_NAME]"
click at [1472, 258] on span "Submit order" at bounding box center [1473, 251] width 87 height 18
checkbox input "true"
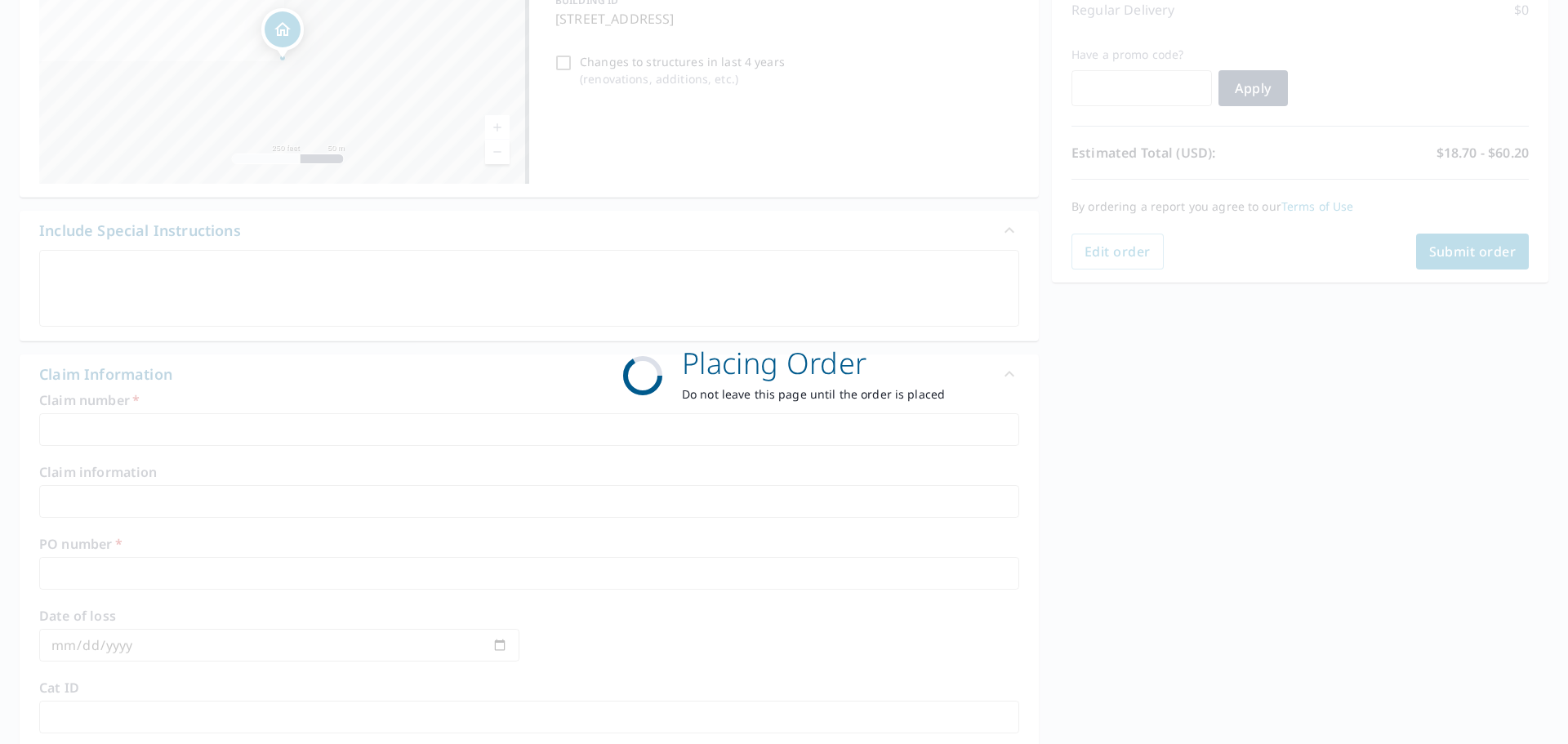
scroll to position [217, 0]
